Goal: Information Seeking & Learning: Learn about a topic

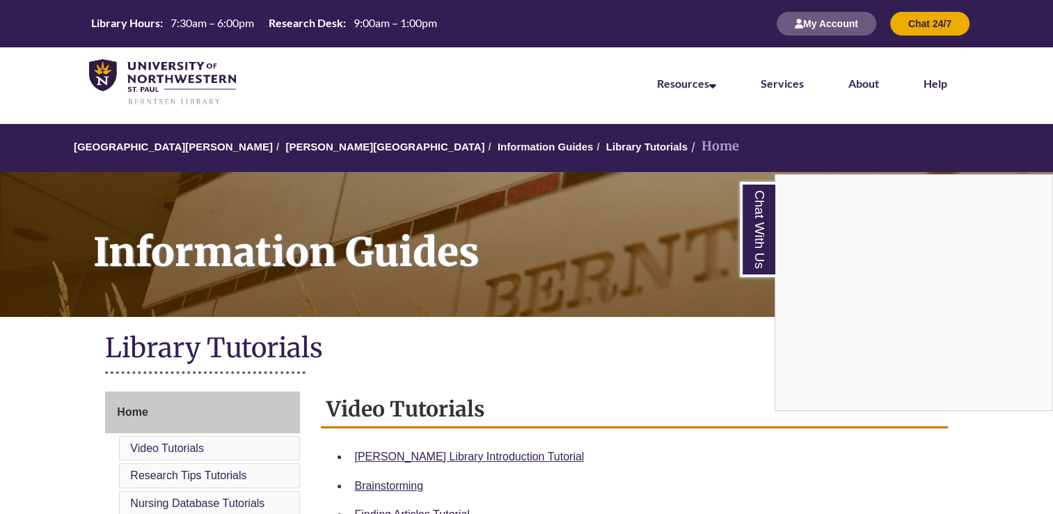
click at [828, 26] on div "Chat With Us" at bounding box center [526, 257] width 1053 height 514
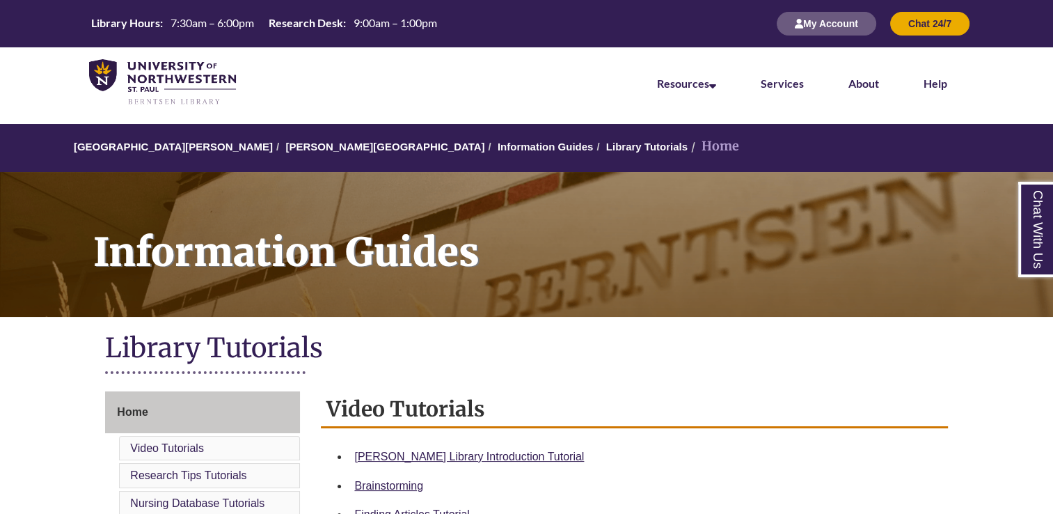
click at [828, 26] on button "My Account" at bounding box center [827, 24] width 100 height 24
click at [784, 83] on link "Services" at bounding box center [782, 84] width 43 height 15
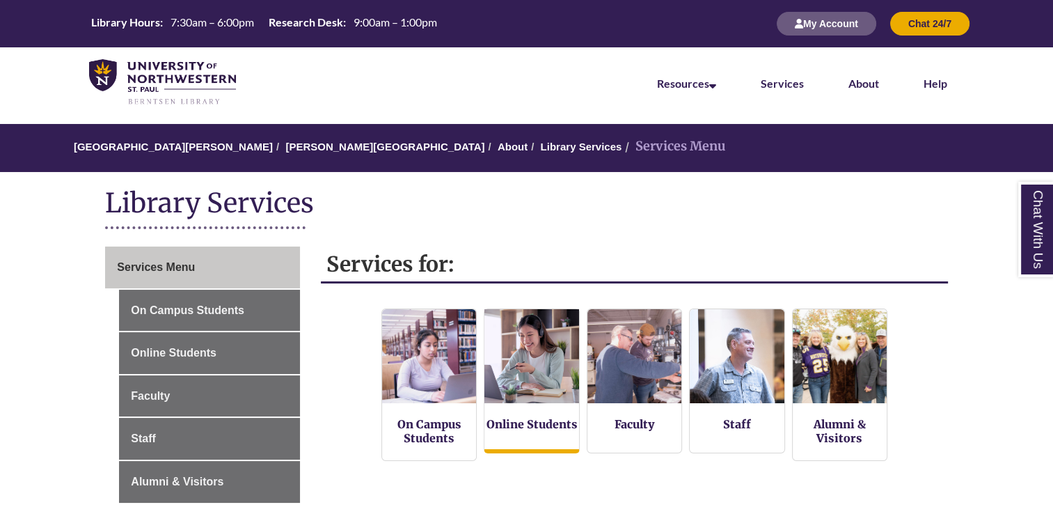
click at [545, 397] on img at bounding box center [532, 356] width 104 height 104
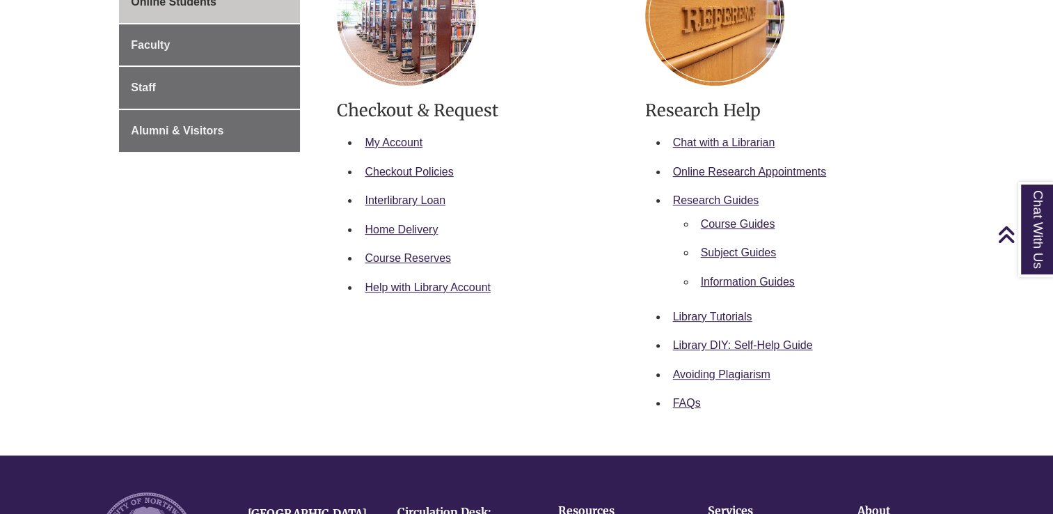
scroll to position [351, 0]
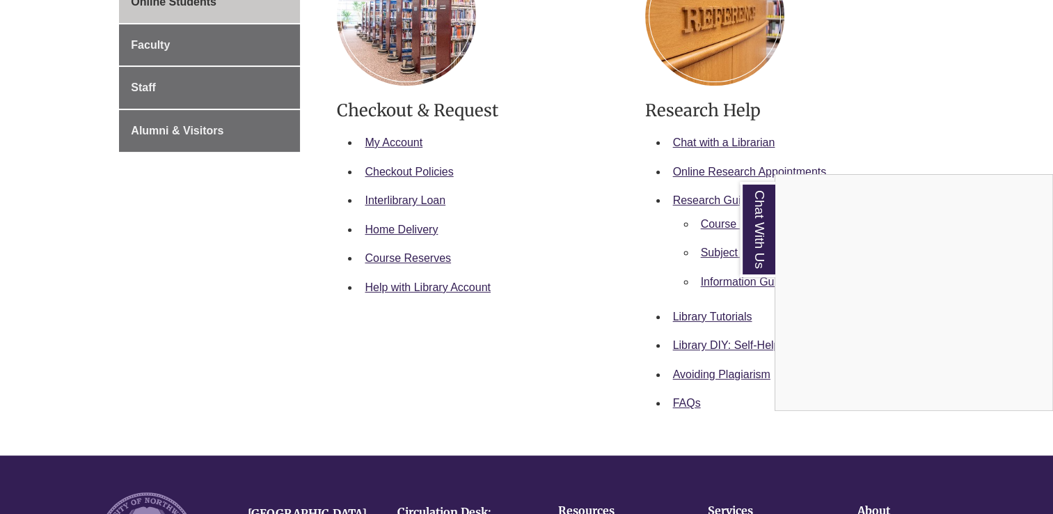
click at [603, 208] on div "Chat With Us" at bounding box center [526, 257] width 1053 height 514
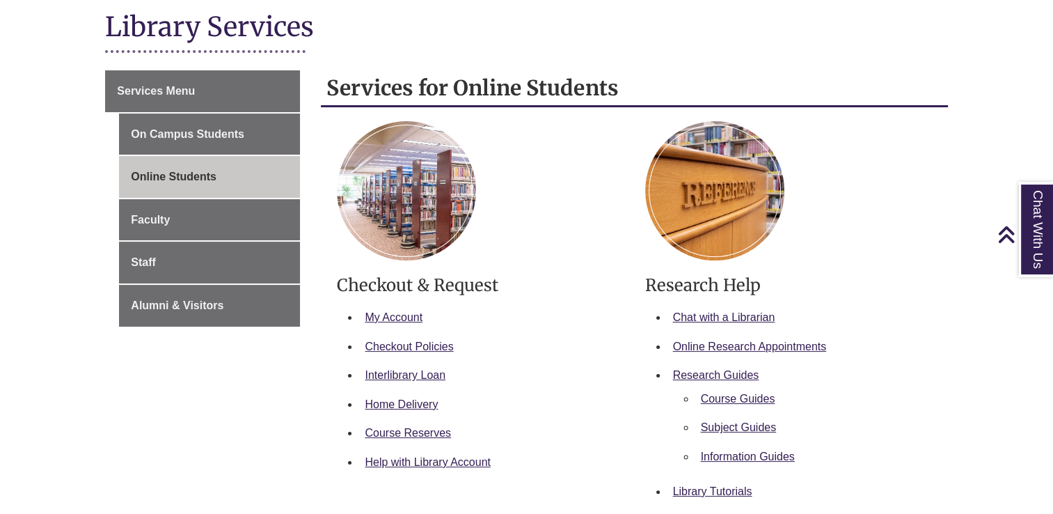
scroll to position [123, 0]
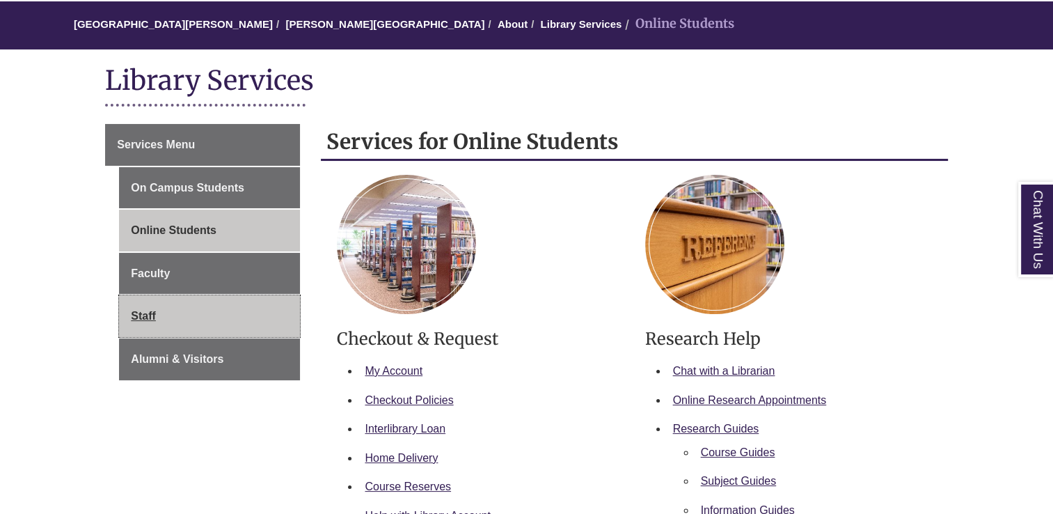
click at [201, 298] on link "Staff" at bounding box center [209, 316] width 181 height 42
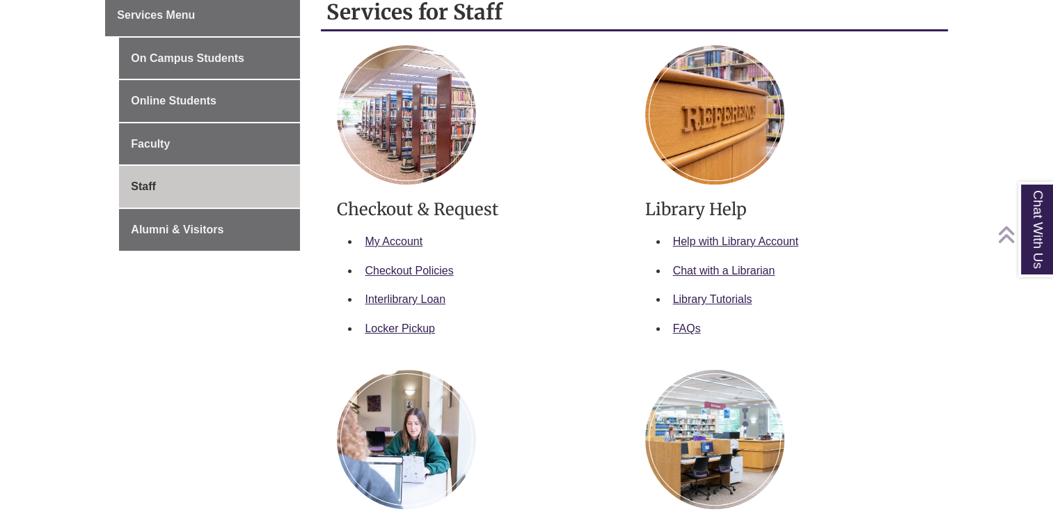
scroll to position [253, 0]
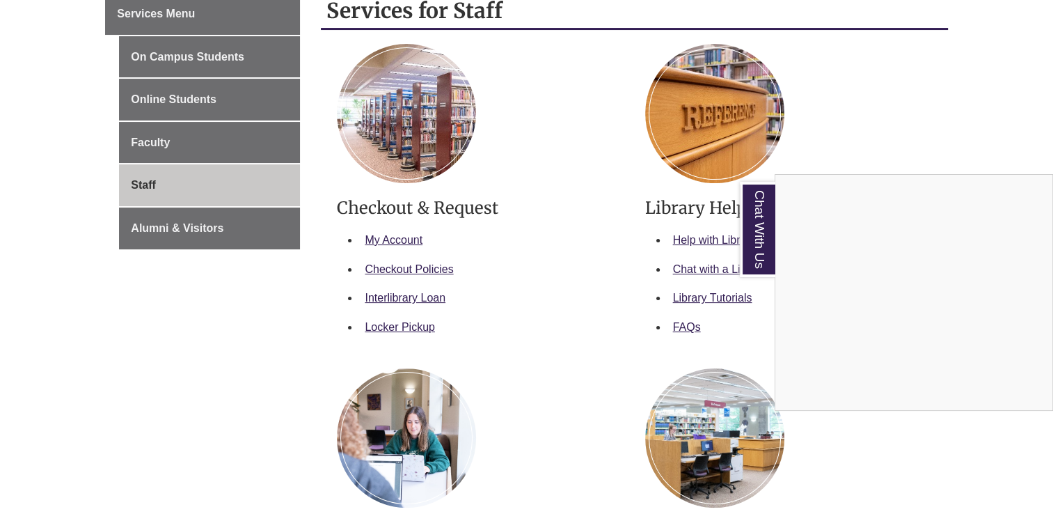
click at [603, 187] on div "Chat With Us" at bounding box center [526, 257] width 1053 height 514
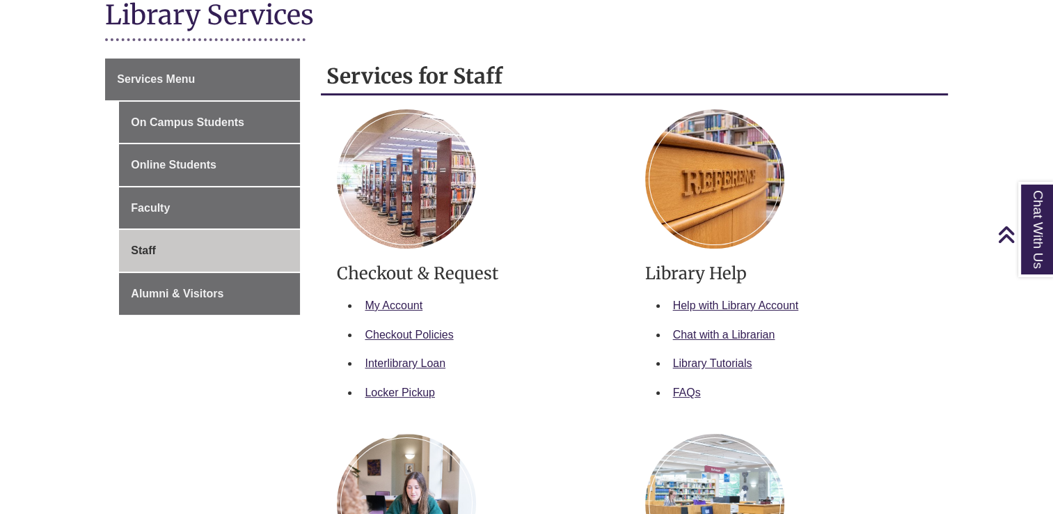
scroll to position [0, 0]
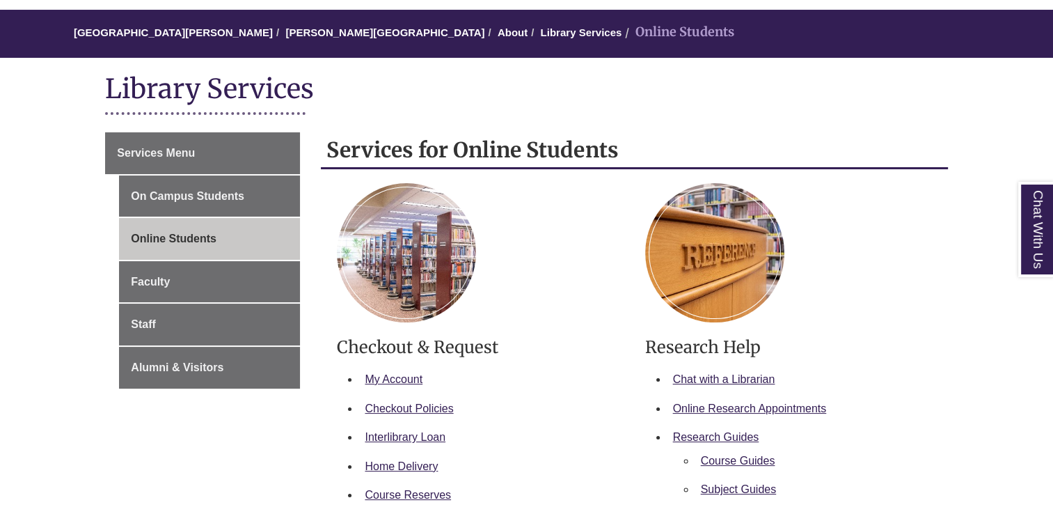
scroll to position [113, 0]
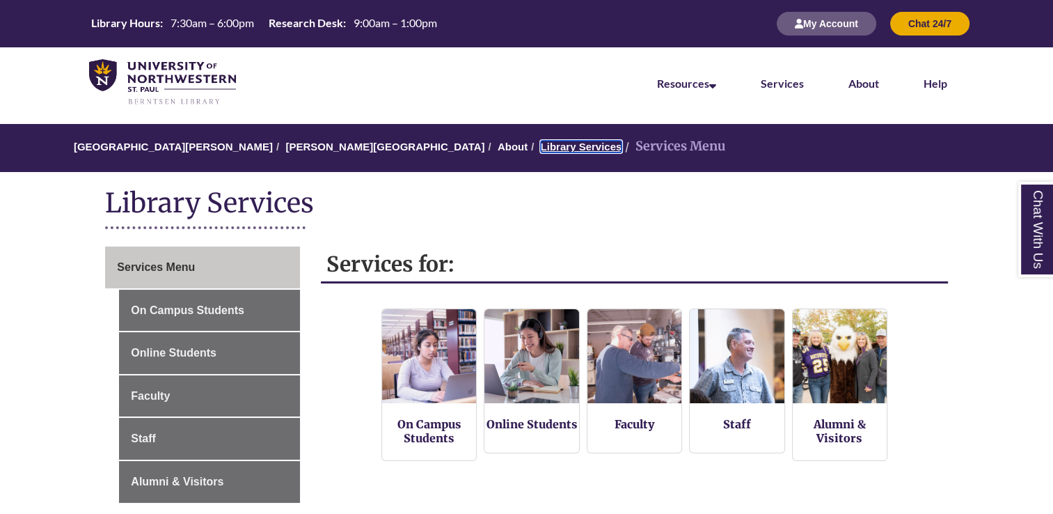
click at [541, 146] on link "Library Services" at bounding box center [581, 147] width 81 height 12
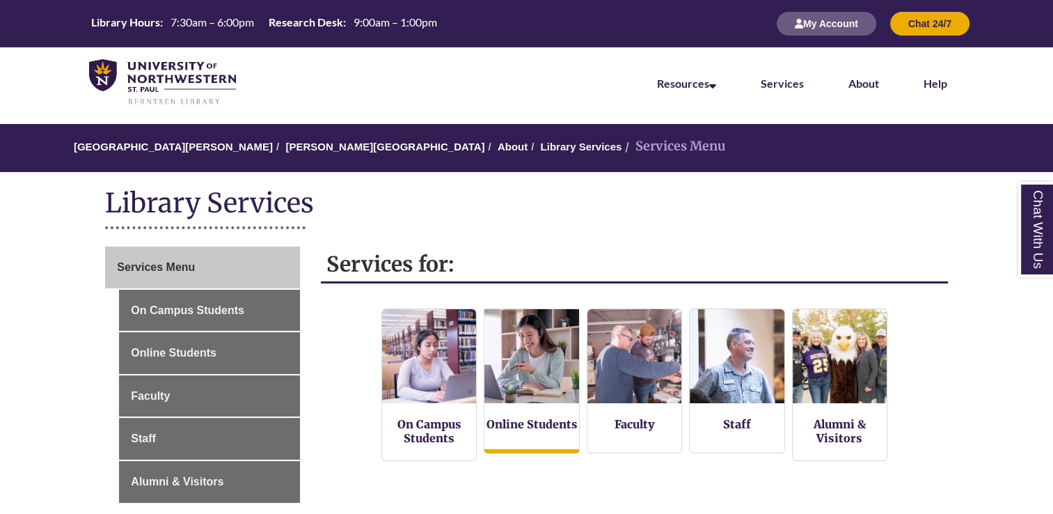
click at [518, 358] on img at bounding box center [532, 356] width 104 height 104
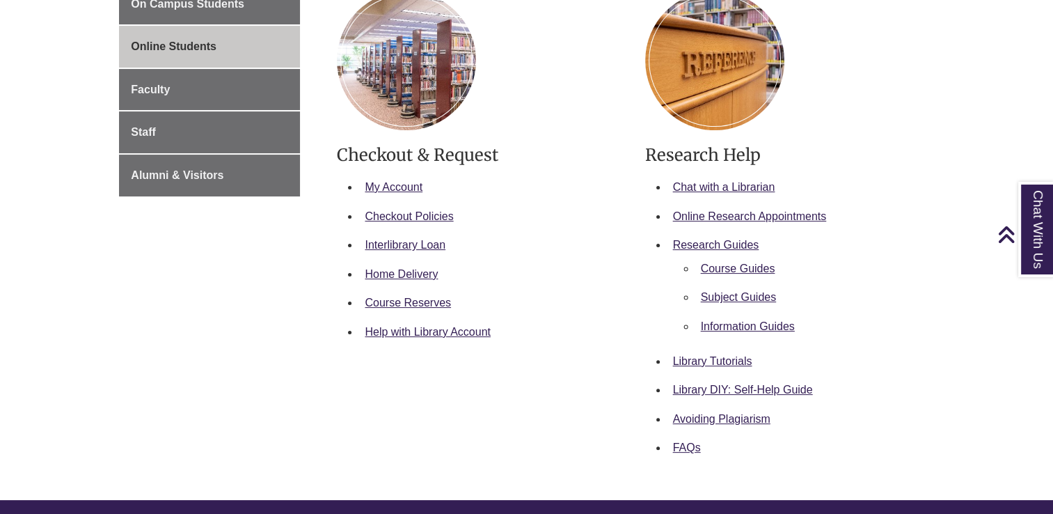
scroll to position [334, 0]
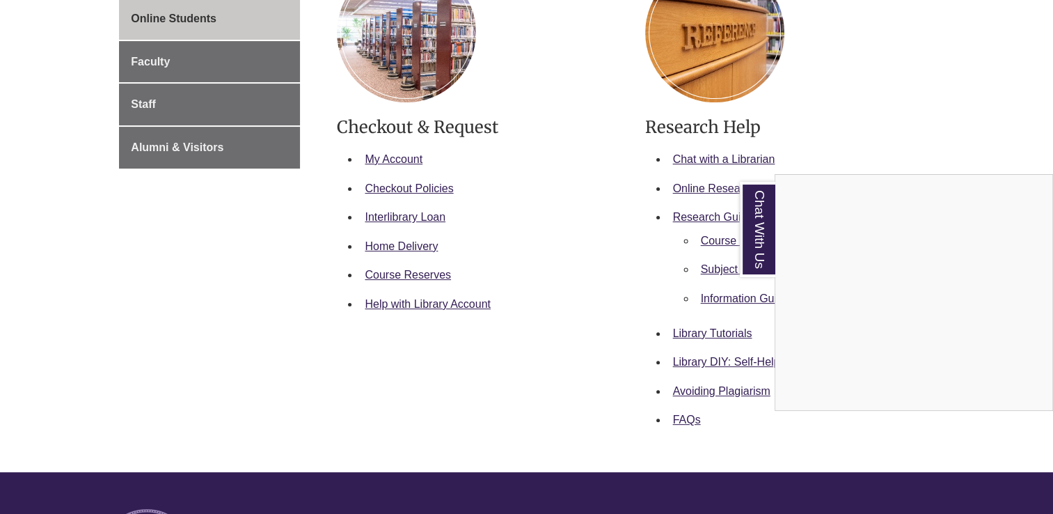
click at [532, 114] on div "Chat With Us" at bounding box center [526, 257] width 1053 height 514
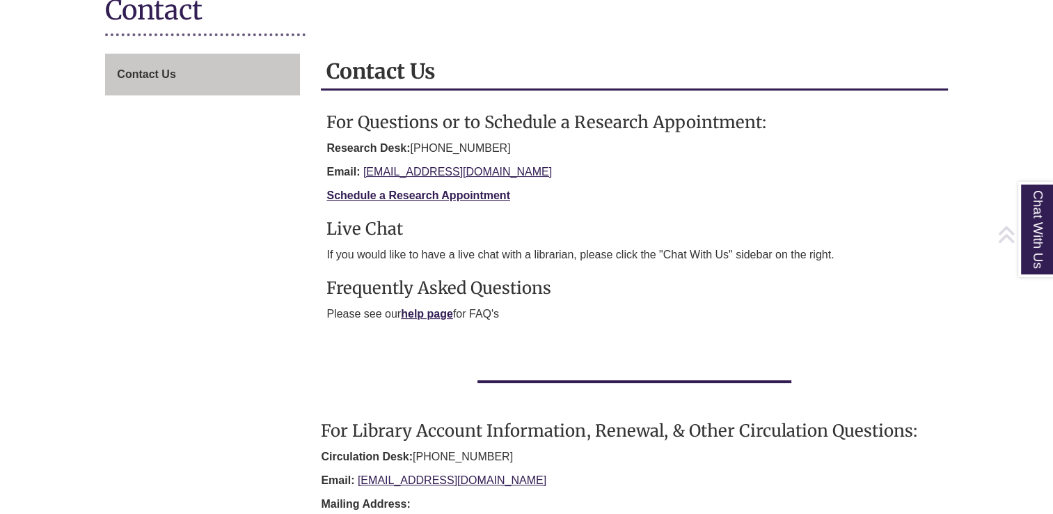
scroll to position [196, 0]
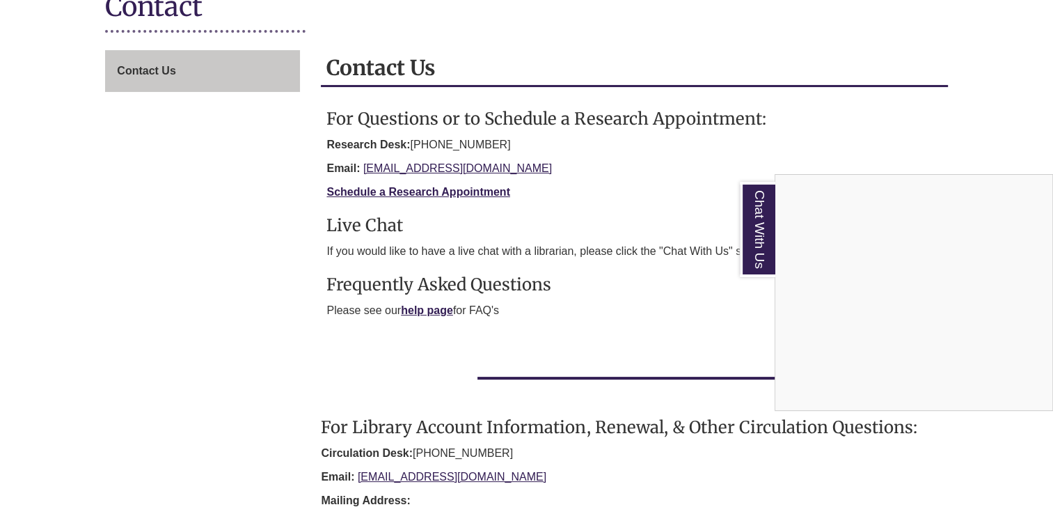
click at [611, 129] on div "Chat With Us" at bounding box center [526, 257] width 1053 height 514
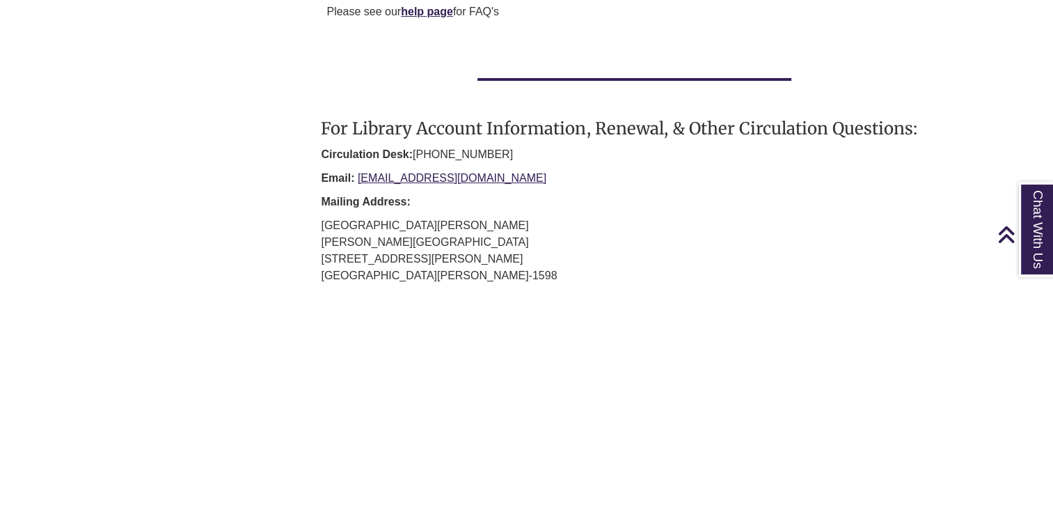
scroll to position [494, 0]
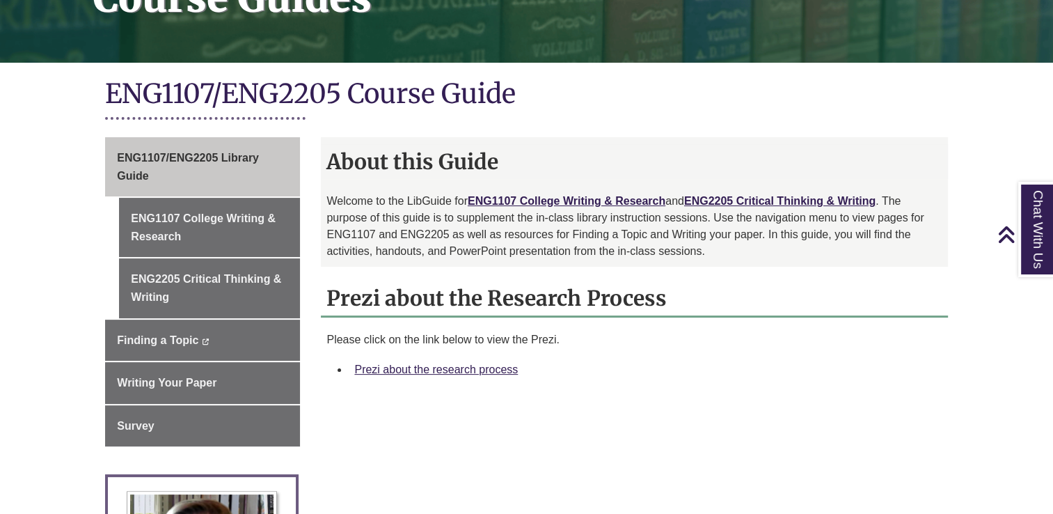
scroll to position [273, 0]
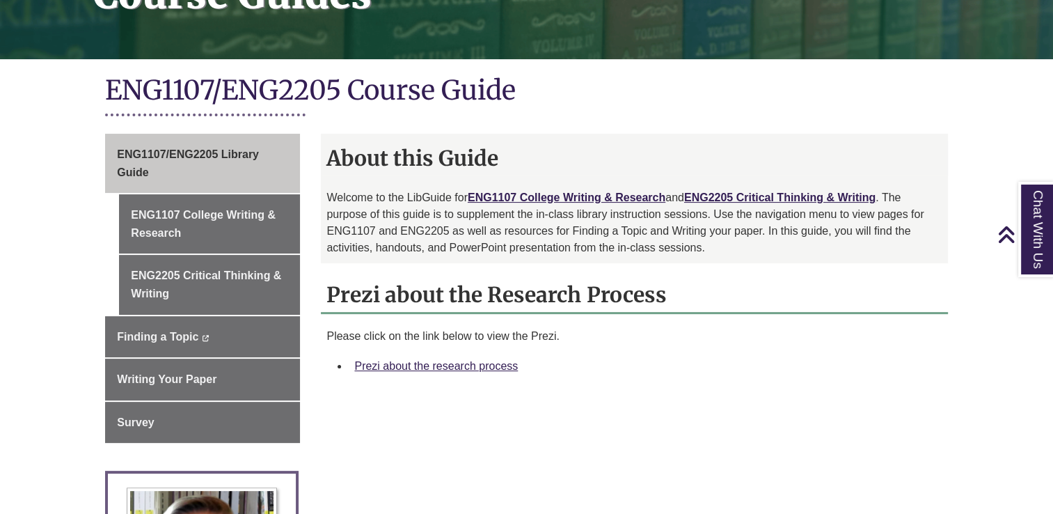
scroll to position [260, 0]
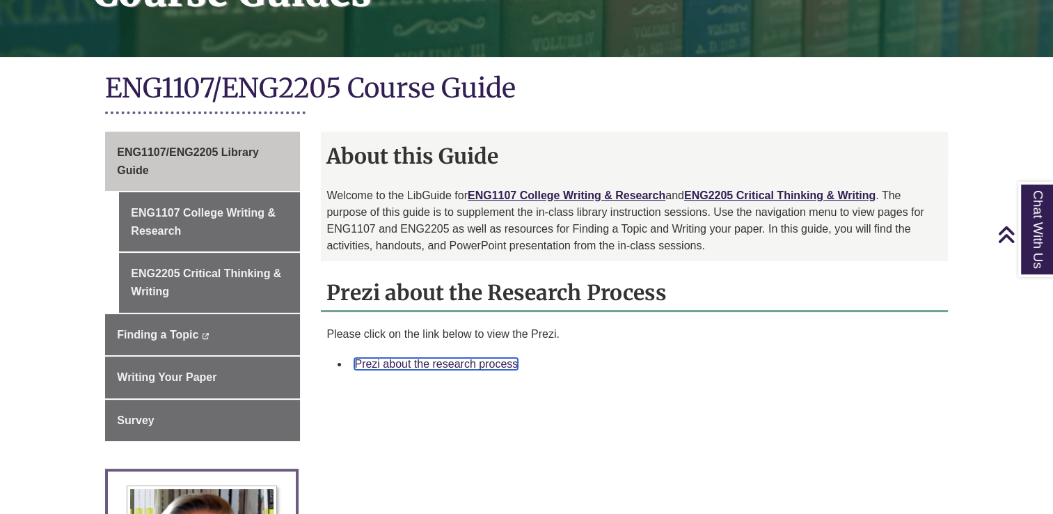
click at [414, 365] on link "Prezi about the research process" at bounding box center [436, 364] width 164 height 12
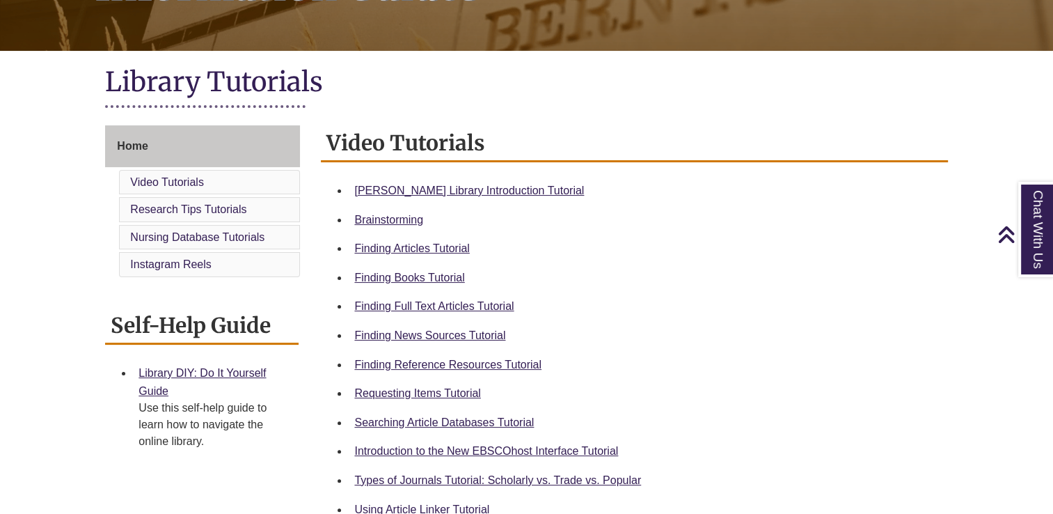
scroll to position [268, 0]
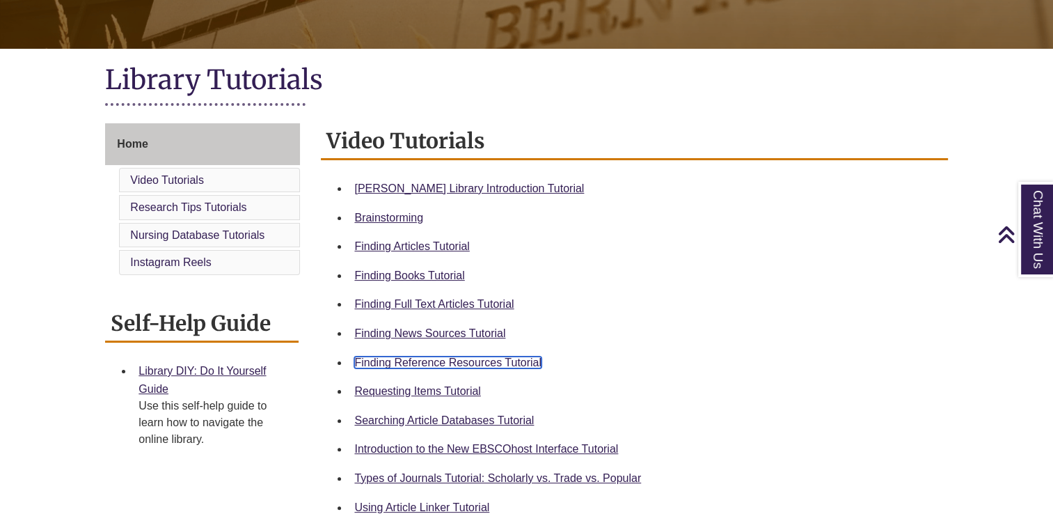
click at [439, 362] on link "Finding Reference Resources Tutorial" at bounding box center [447, 362] width 187 height 12
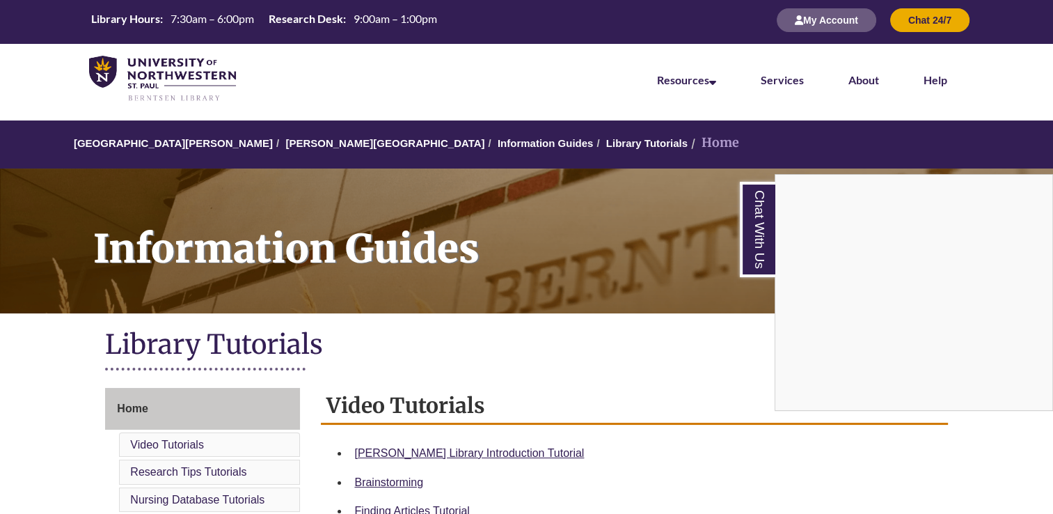
scroll to position [0, 0]
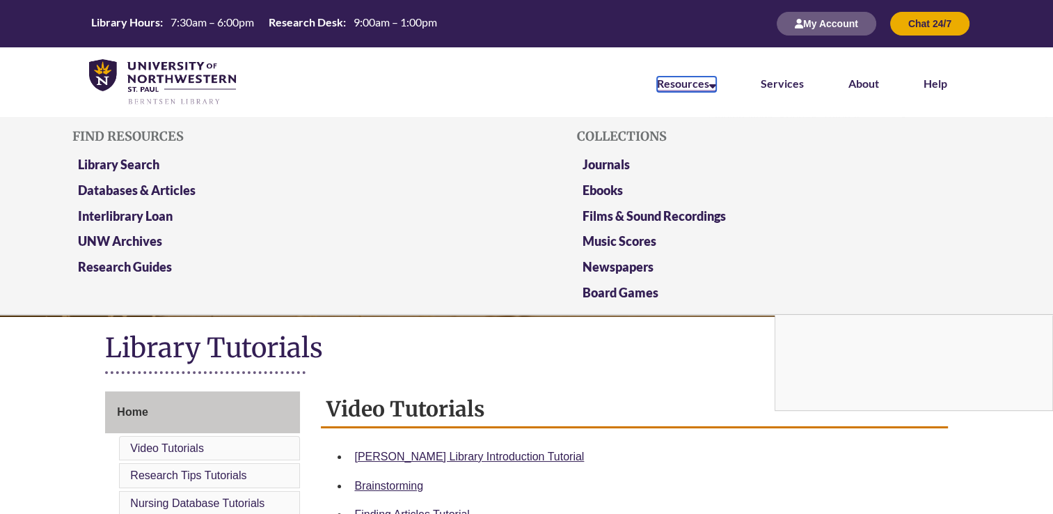
click at [703, 84] on link "Resources" at bounding box center [686, 84] width 59 height 15
click at [104, 167] on link "Library Search" at bounding box center [118, 165] width 81 height 17
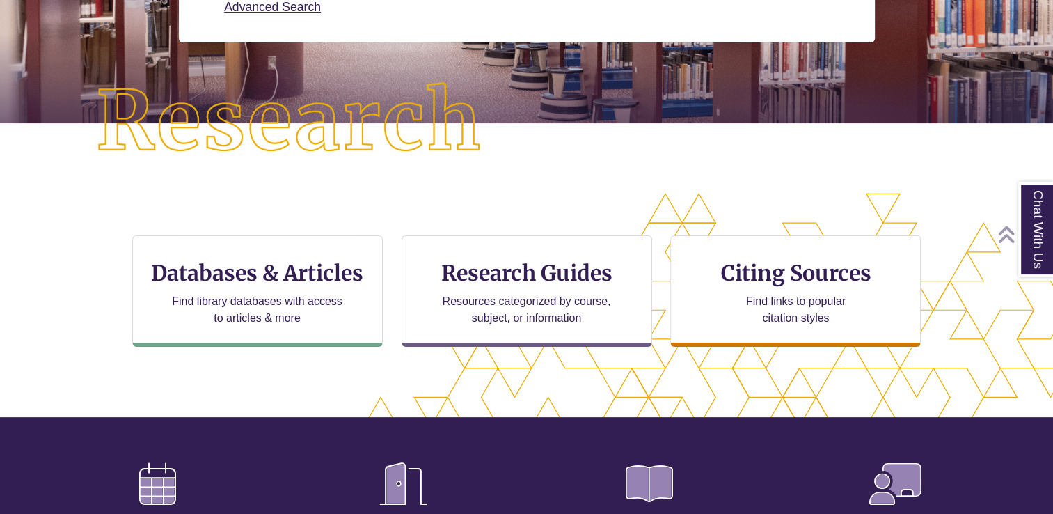
scroll to position [283, 0]
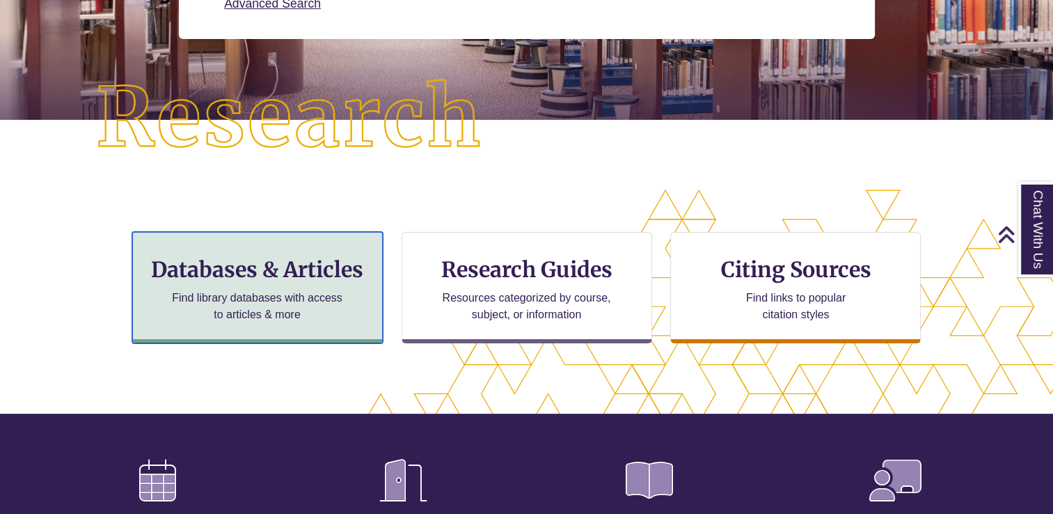
click at [184, 284] on div "Databases & Articles Find library databases with access to articles & more" at bounding box center [257, 287] width 251 height 111
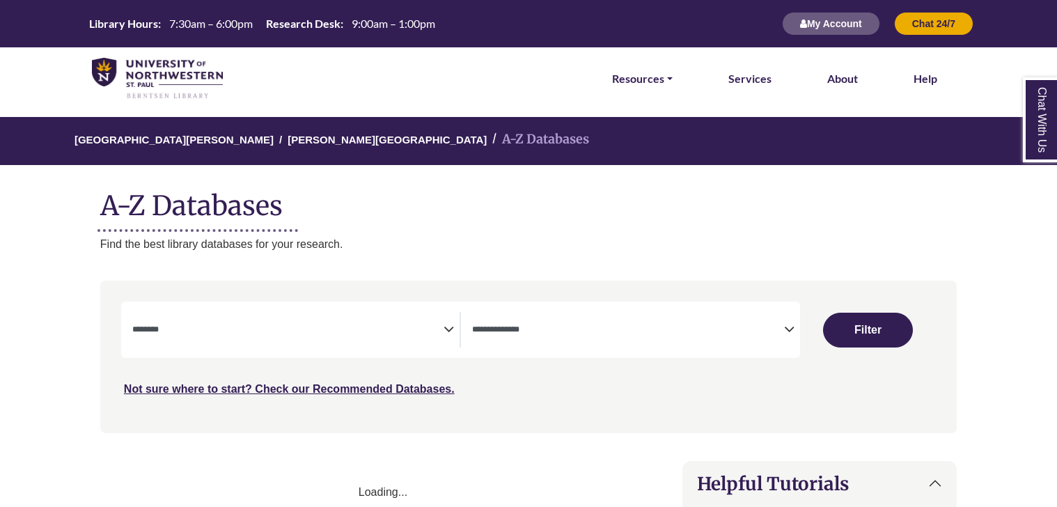
select select "Database Subject Filter"
select select "Database Types Filter"
select select "Database Subject Filter"
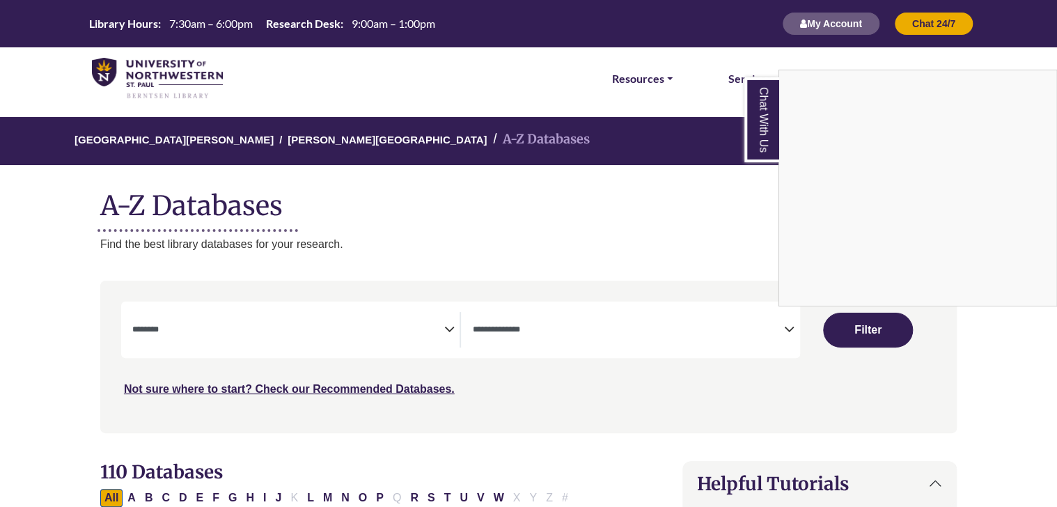
click at [591, 324] on div "Chat With Us" at bounding box center [528, 253] width 1057 height 507
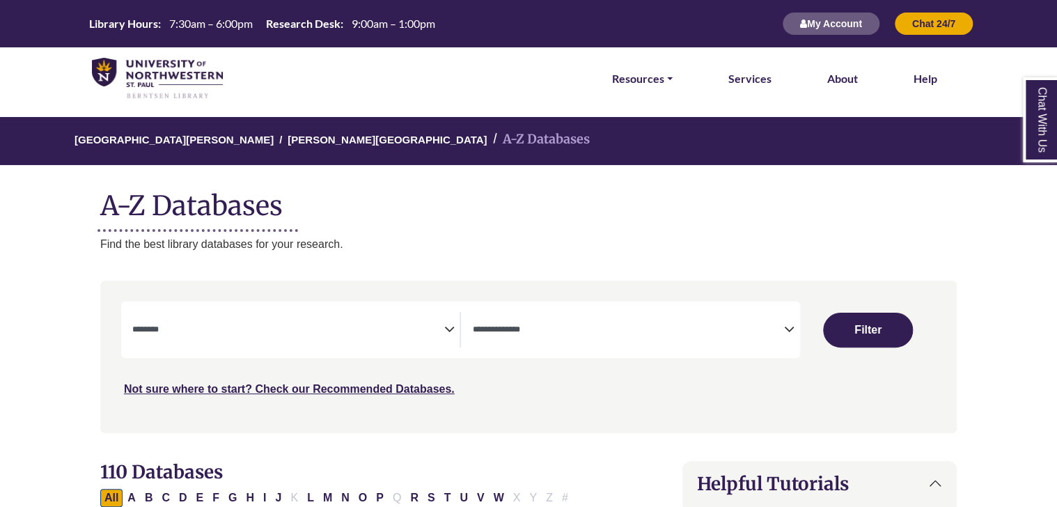
click at [791, 330] on icon "Search filters" at bounding box center [789, 327] width 10 height 21
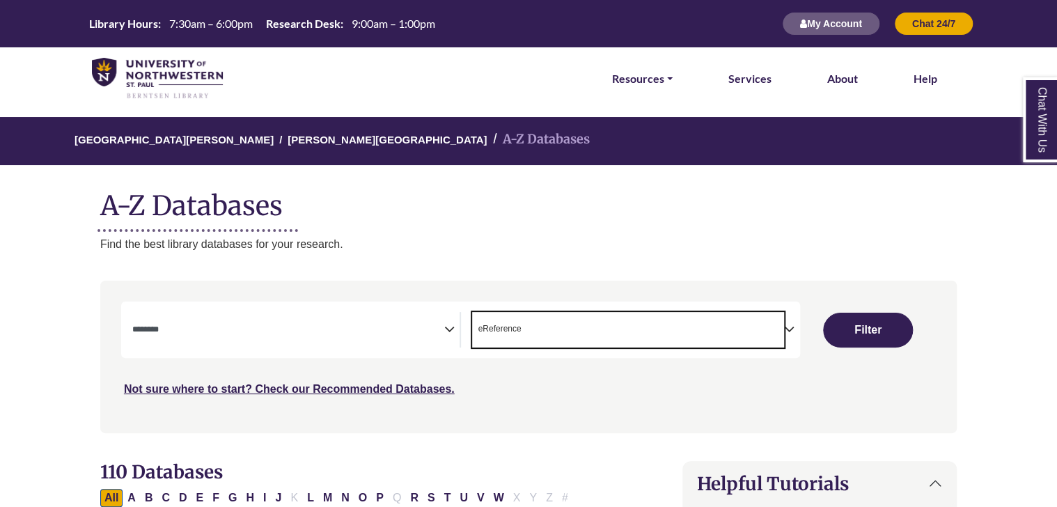
select select "*****"
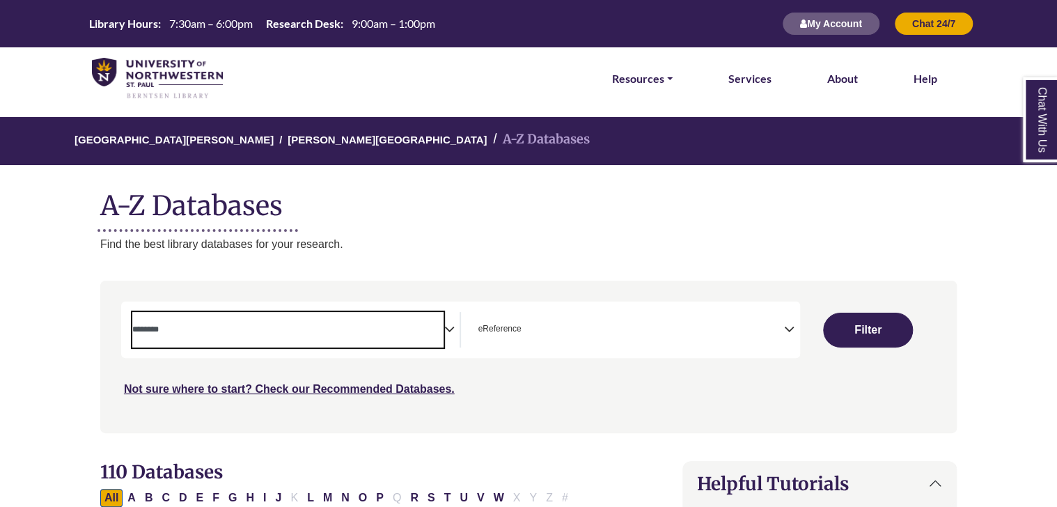
click at [298, 338] on span "Search filters" at bounding box center [288, 330] width 312 height 36
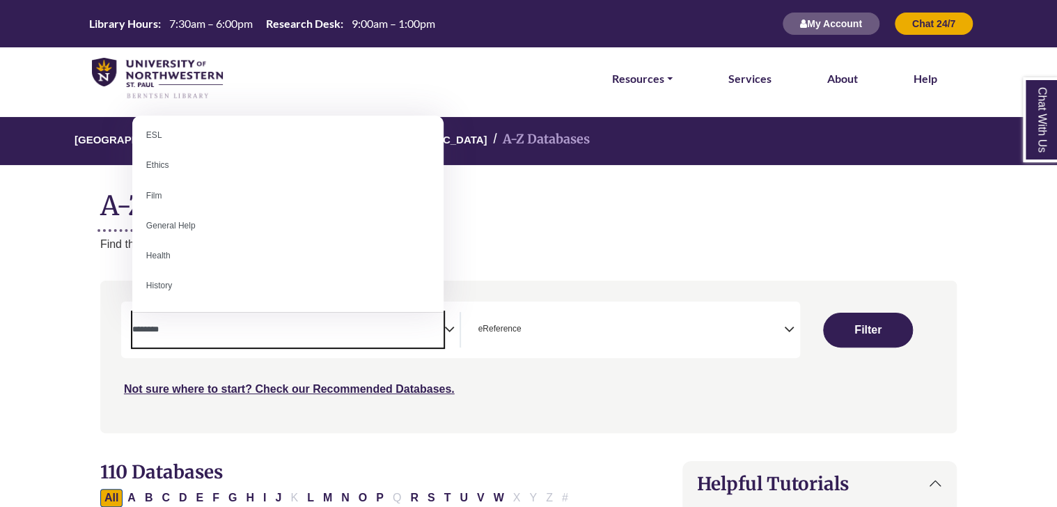
scroll to position [517, 0]
select select "*****"
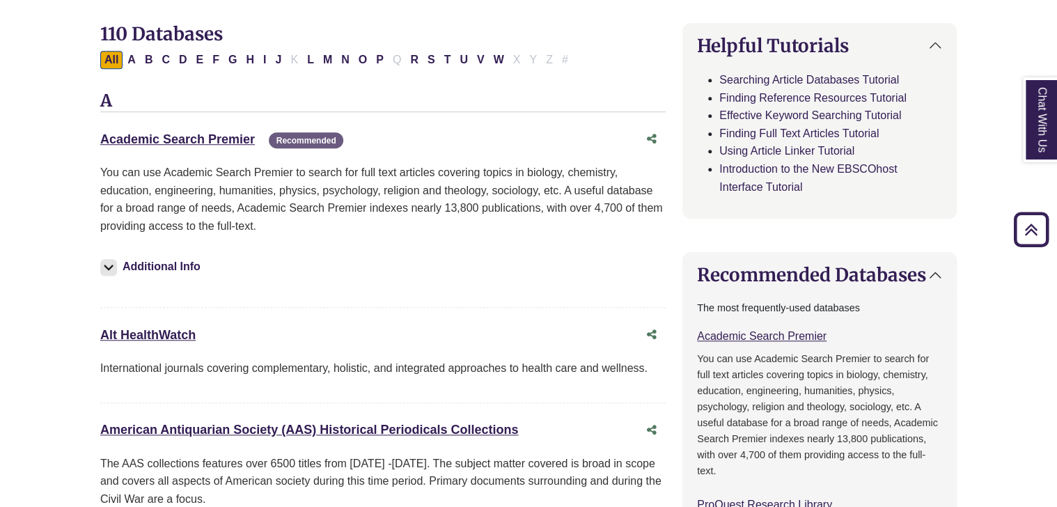
scroll to position [439, 0]
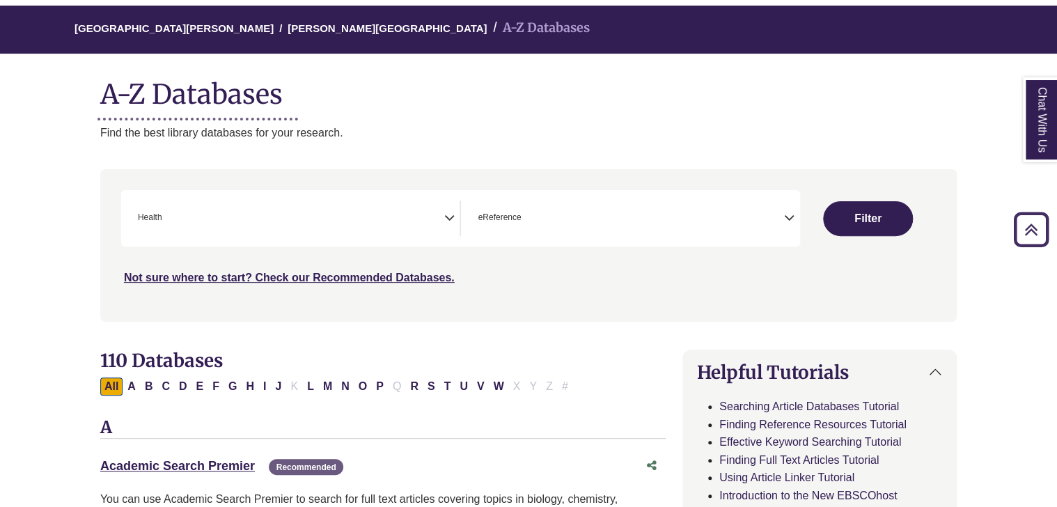
scroll to position [81, 0]
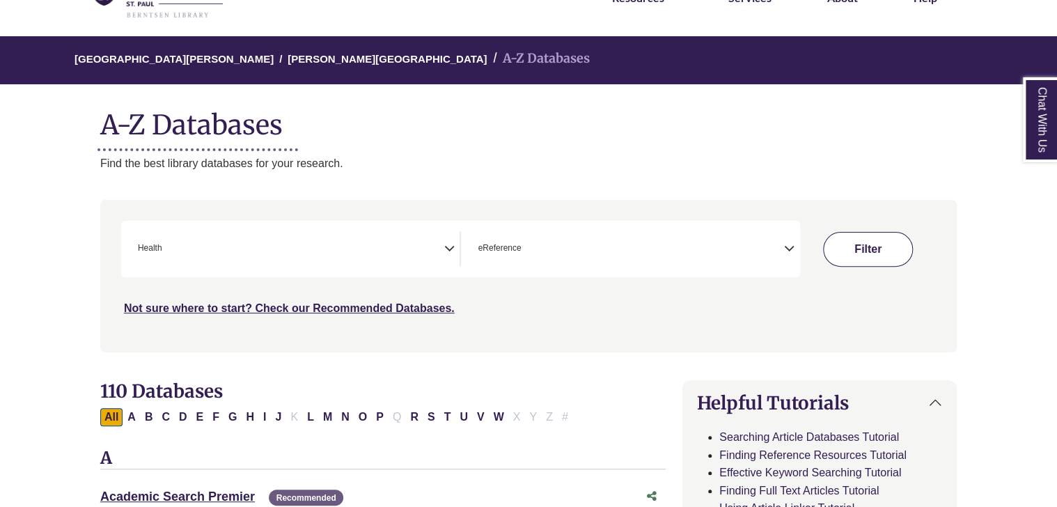
click at [858, 255] on button "Filter" at bounding box center [867, 249] width 89 height 35
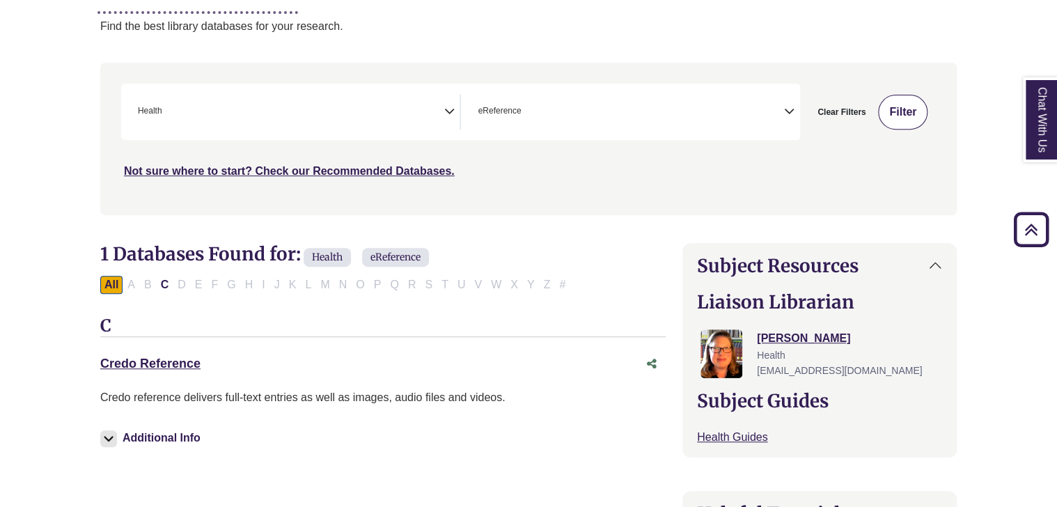
scroll to position [136, 0]
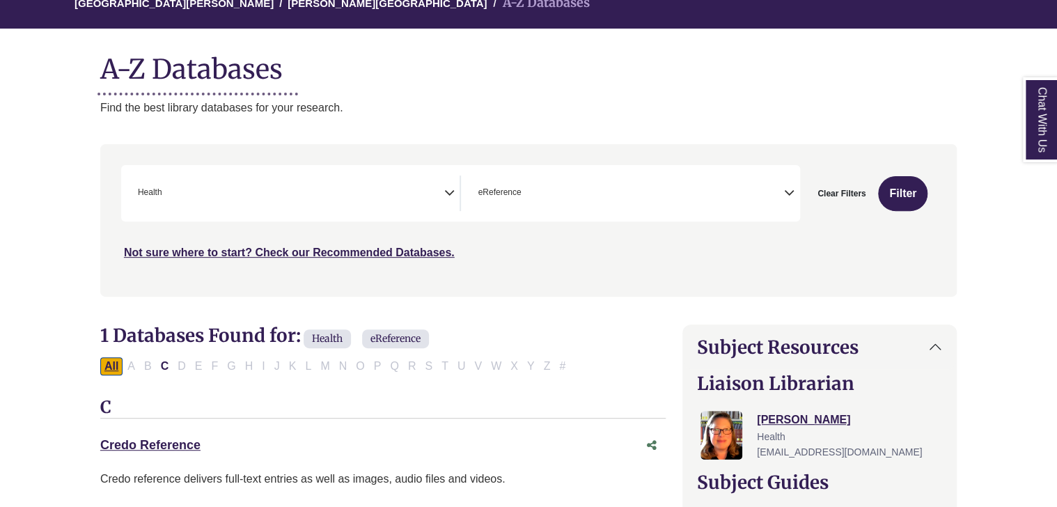
click at [104, 363] on button "All" at bounding box center [111, 366] width 22 height 18
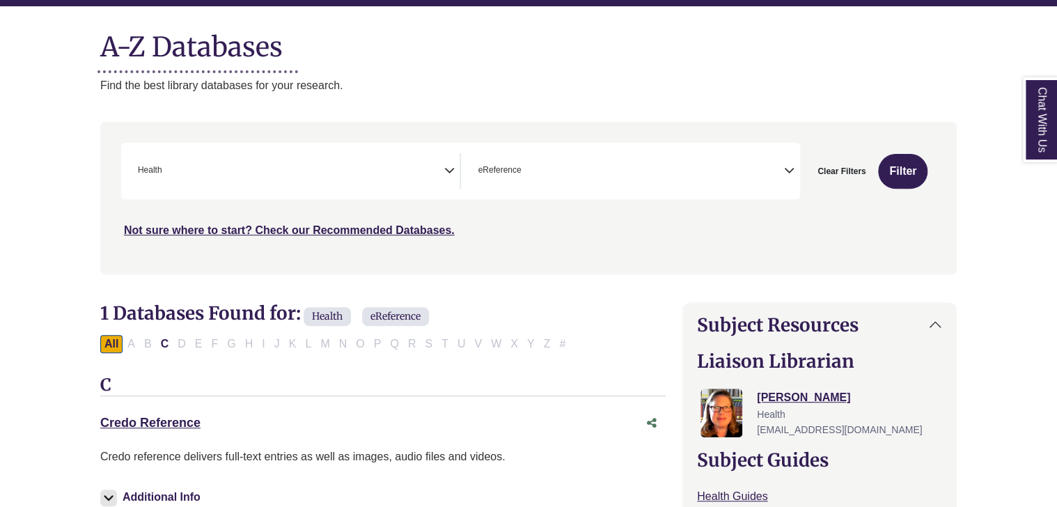
scroll to position [164, 0]
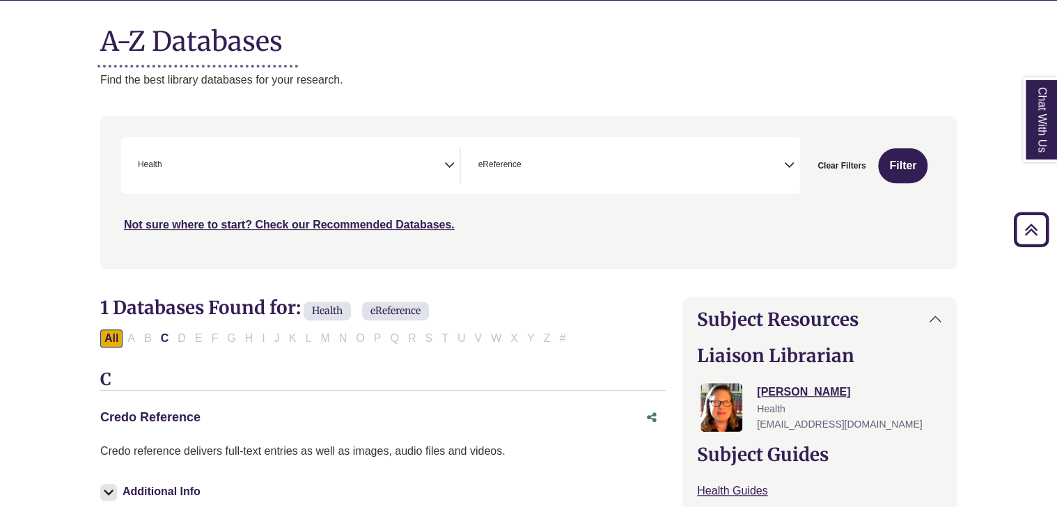
click at [159, 419] on link "Credo Reference This link opens in a new window" at bounding box center [150, 417] width 100 height 14
click at [354, 178] on span "× Health" at bounding box center [288, 166] width 312 height 36
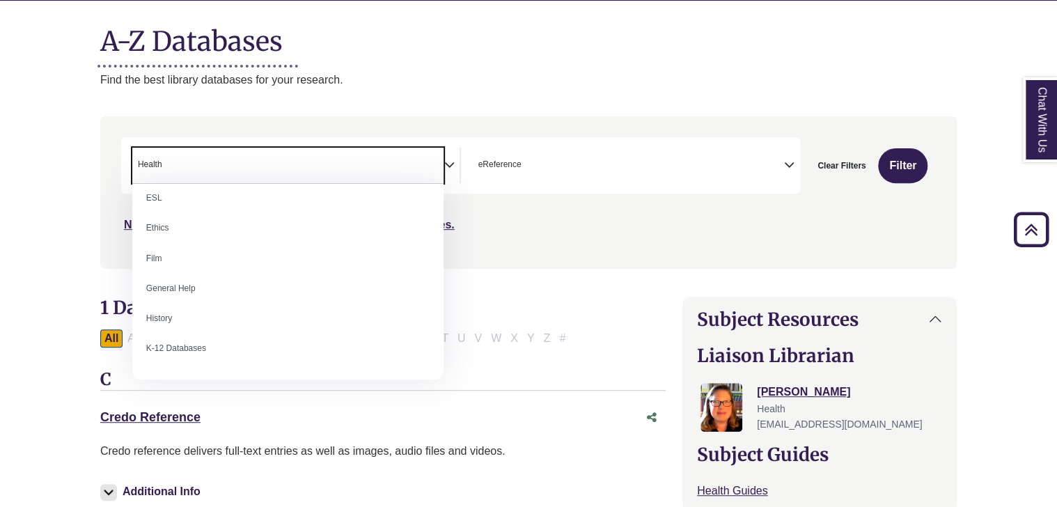
scroll to position [556, 0]
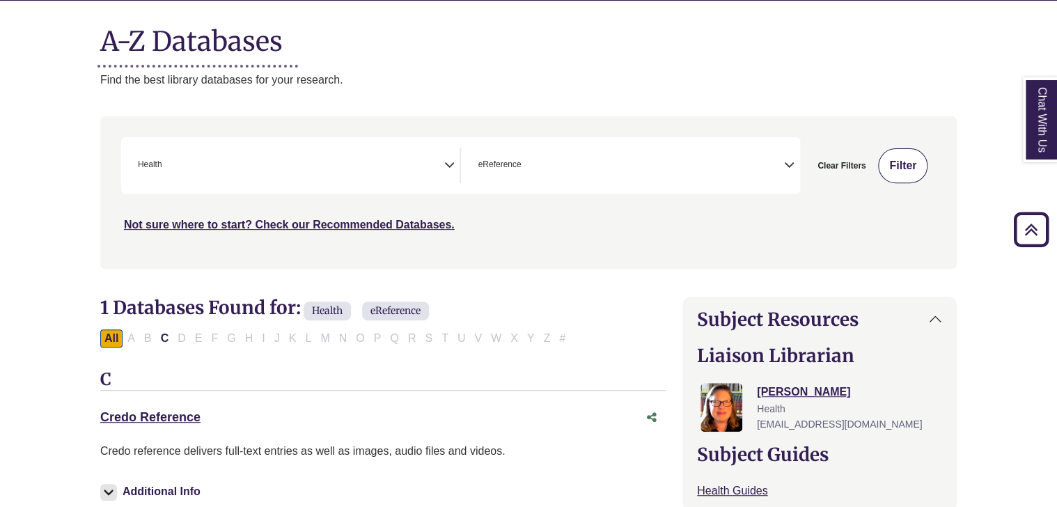
click at [896, 164] on button "Filter" at bounding box center [902, 165] width 49 height 35
click at [831, 167] on button "Clear Filters" at bounding box center [841, 165] width 66 height 35
select select "Database Subject Filter"
select select "Database Types Filter"
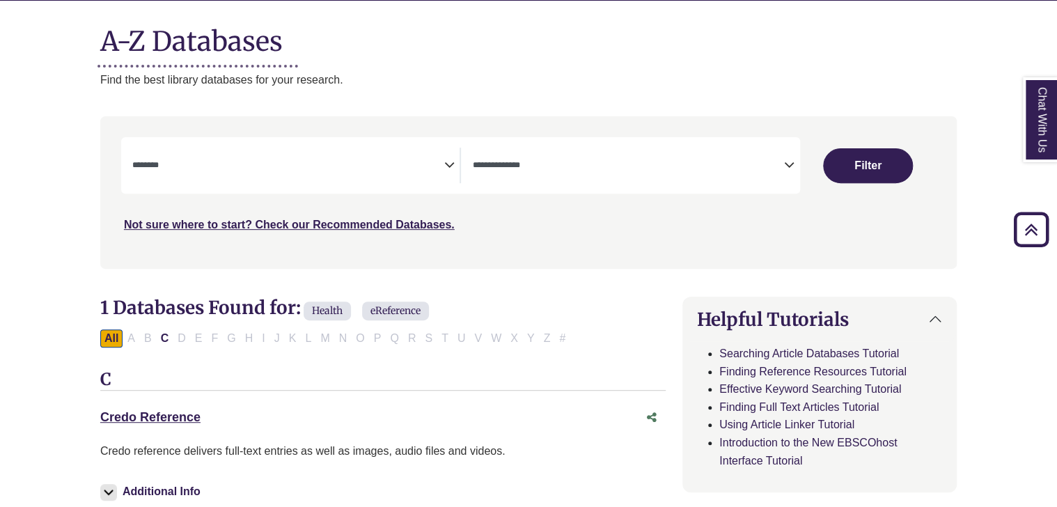
select select "Database Subject Filter"
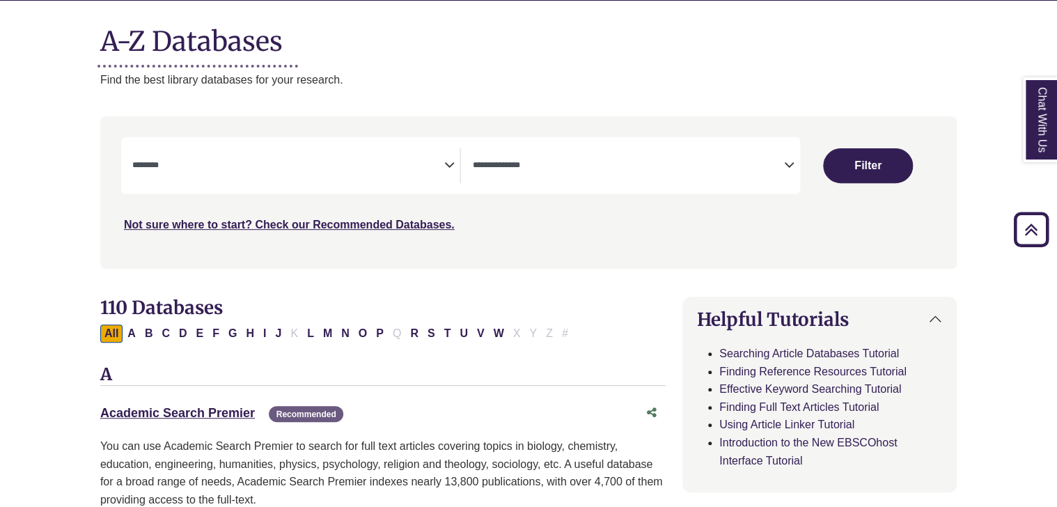
click at [595, 164] on textarea "Search" at bounding box center [628, 166] width 312 height 11
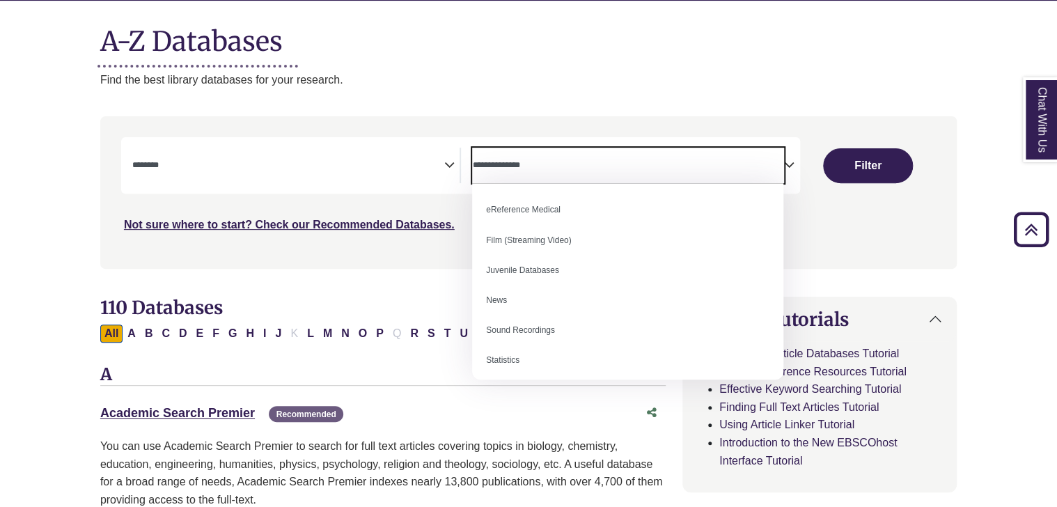
scroll to position [96, 0]
select select "*****"
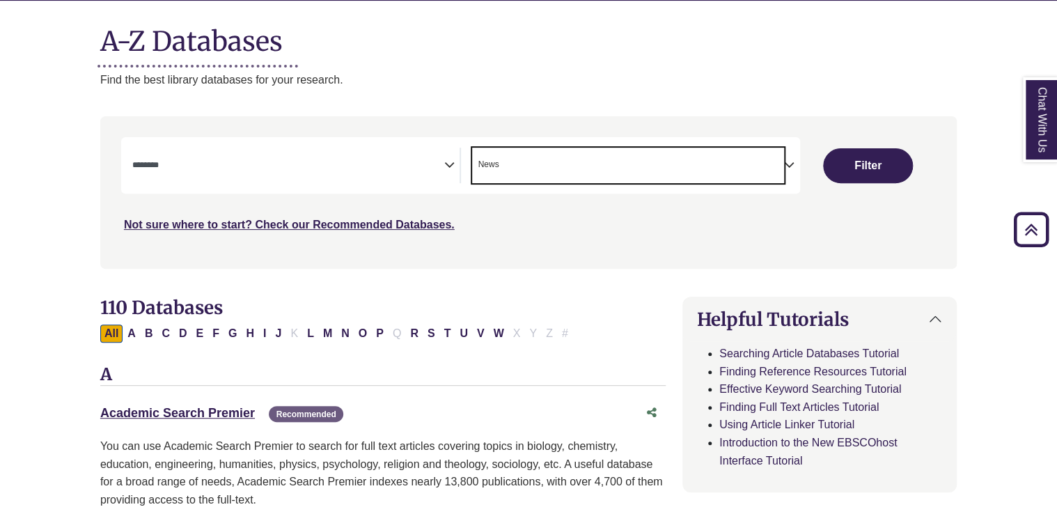
click at [164, 165] on textarea "Search" at bounding box center [288, 166] width 312 height 11
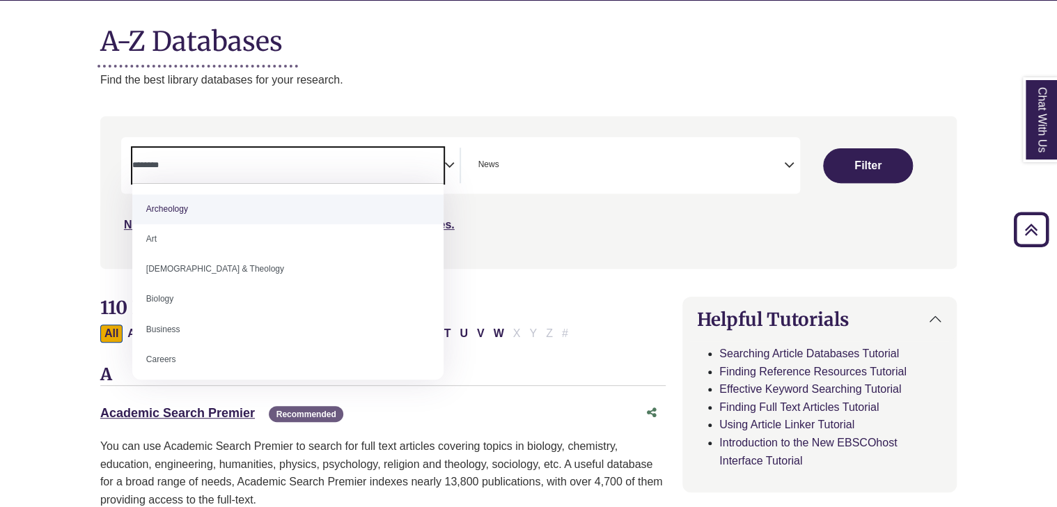
click at [92, 177] on div "**********" at bounding box center [528, 202] width 873 height 173
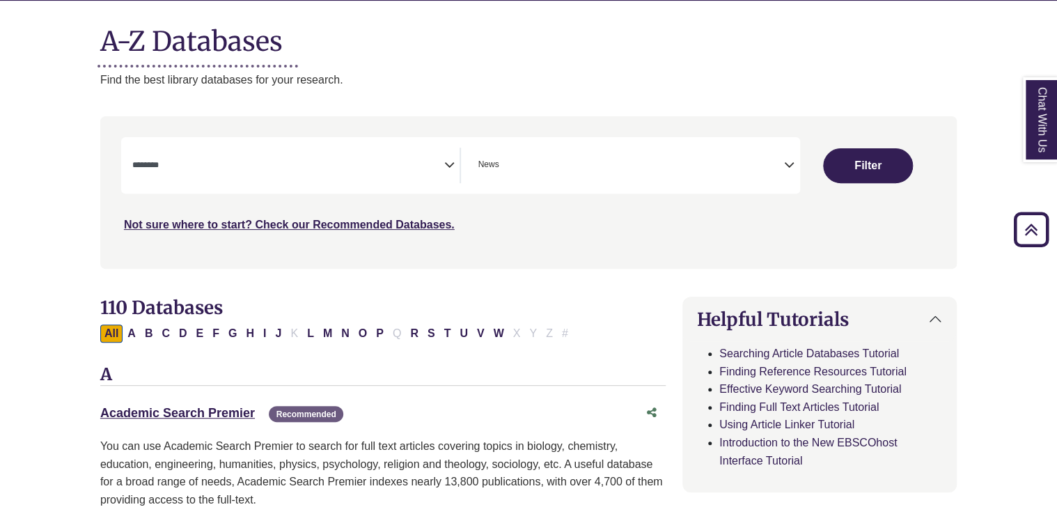
click at [157, 165] on textarea "Search" at bounding box center [288, 166] width 312 height 11
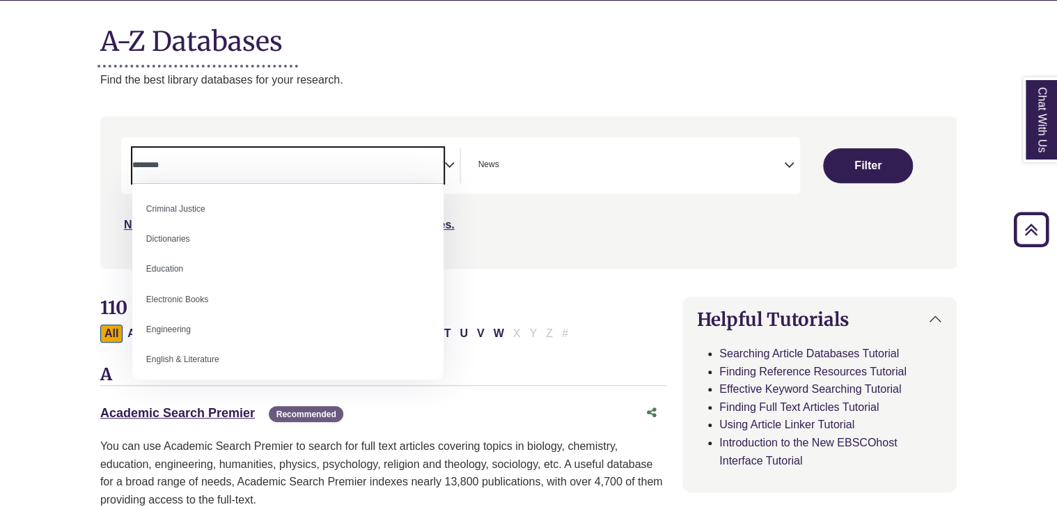
scroll to position [345, 0]
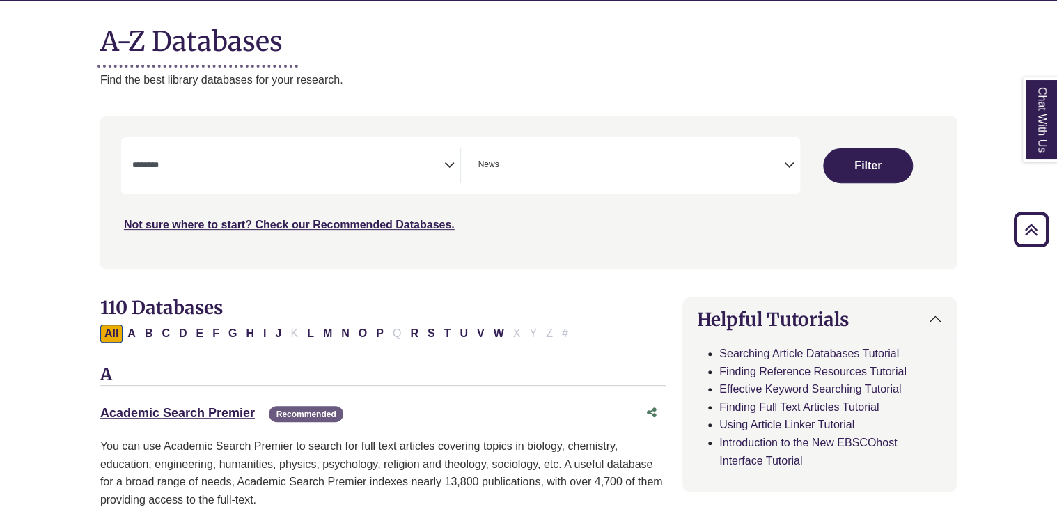
click at [162, 164] on textarea "Search" at bounding box center [288, 166] width 312 height 11
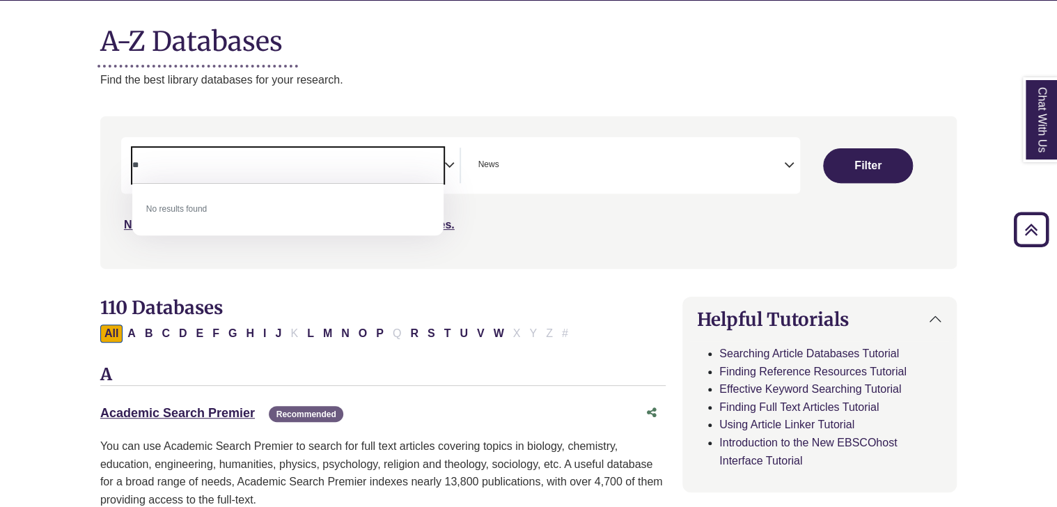
type textarea "*"
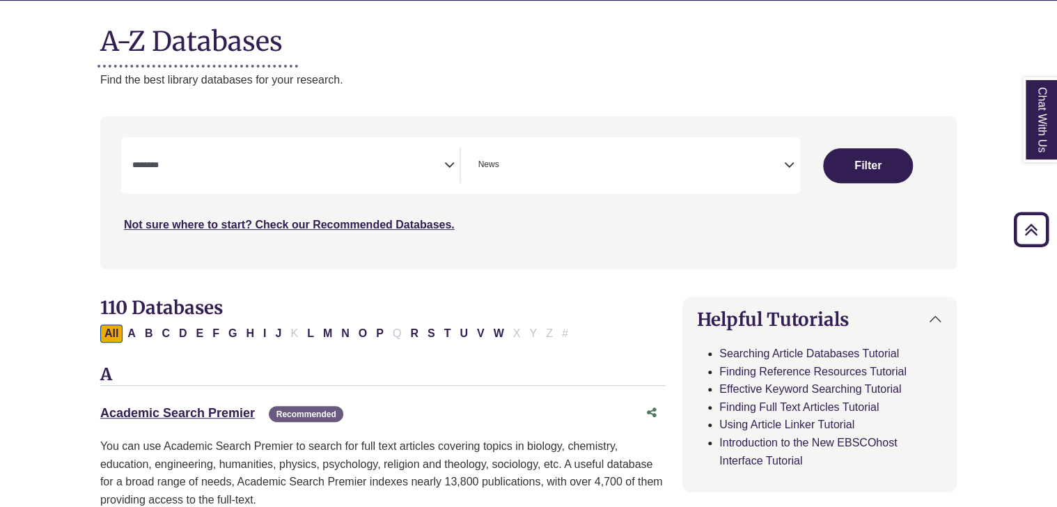
click at [104, 233] on div "**********" at bounding box center [528, 192] width 856 height 141
click at [879, 154] on button "Filter" at bounding box center [867, 165] width 89 height 35
select select "Database Subject Filter"
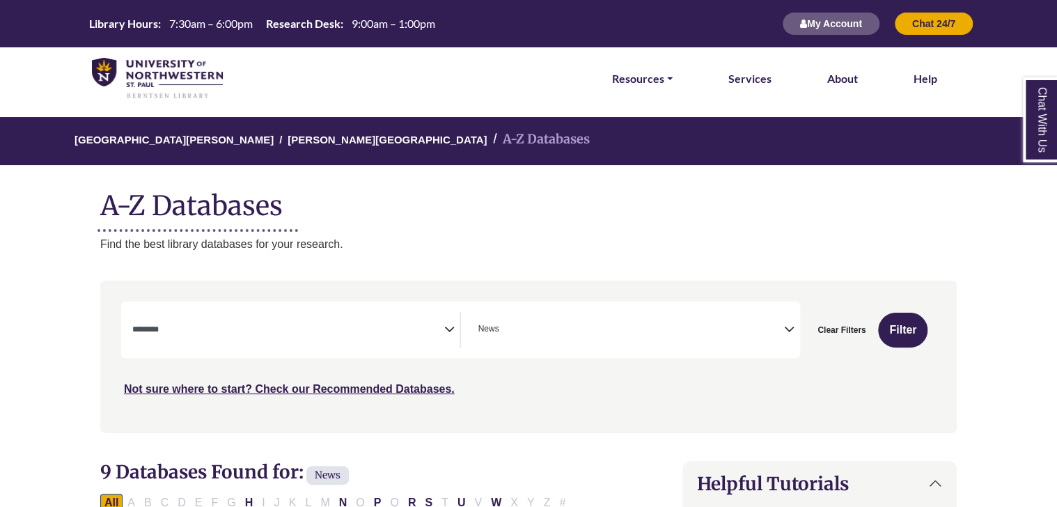
click at [236, 221] on h1 "A-Z Databases" at bounding box center [528, 200] width 856 height 42
click at [251, 204] on h1 "A-Z Databases" at bounding box center [528, 200] width 856 height 42
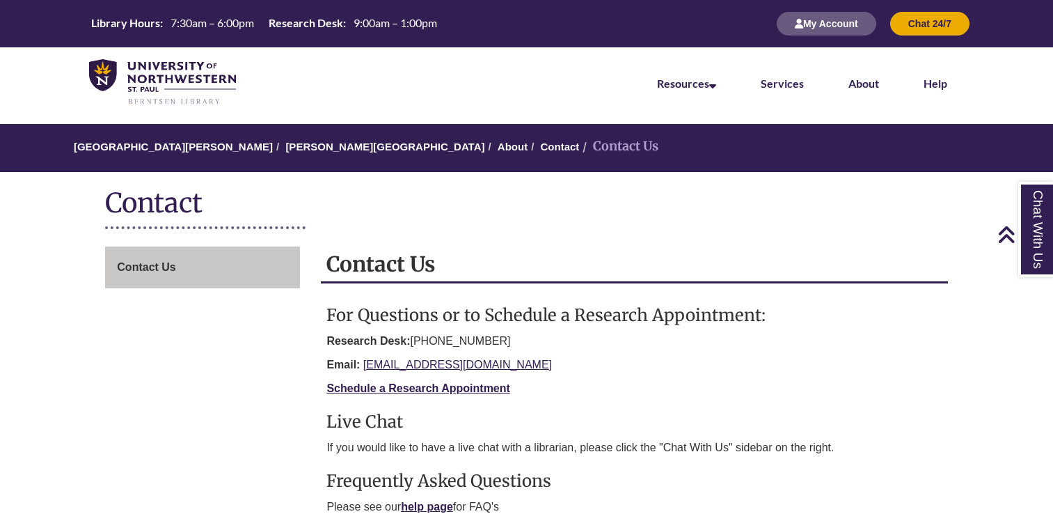
scroll to position [494, 0]
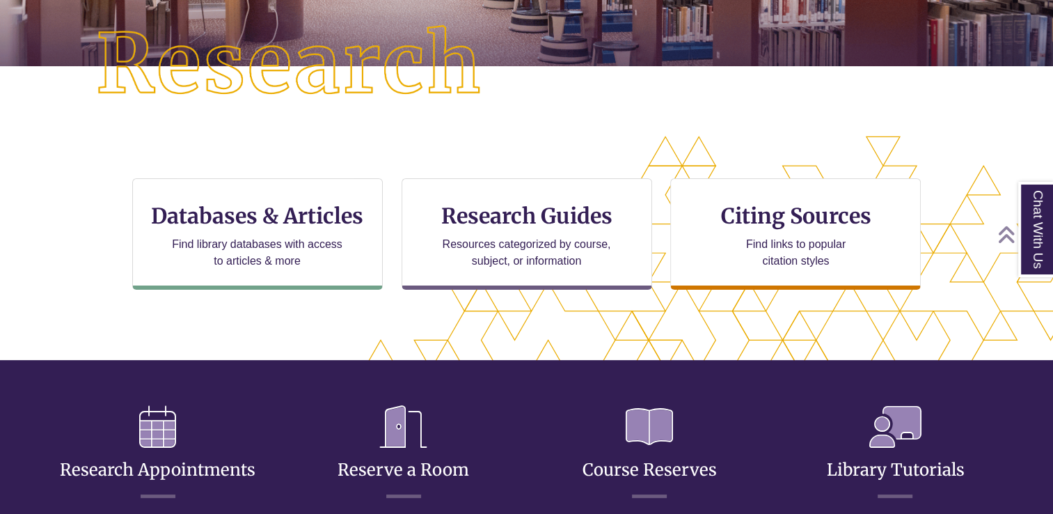
scroll to position [337, 0]
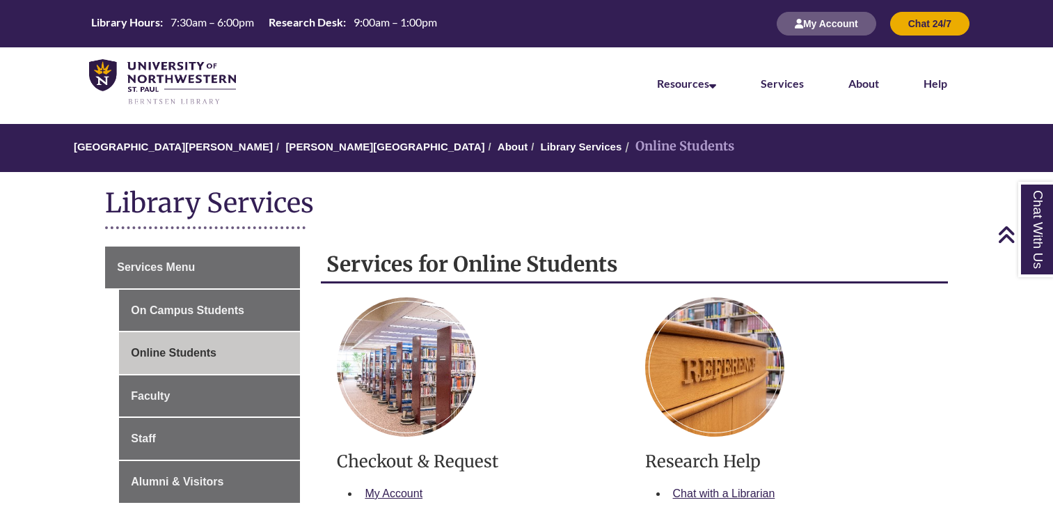
scroll to position [334, 0]
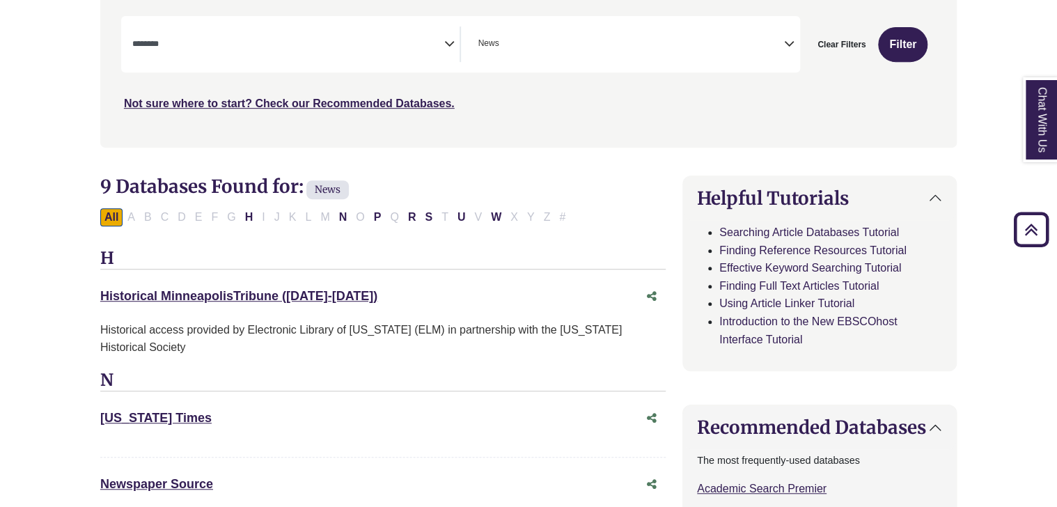
scroll to position [291, 0]
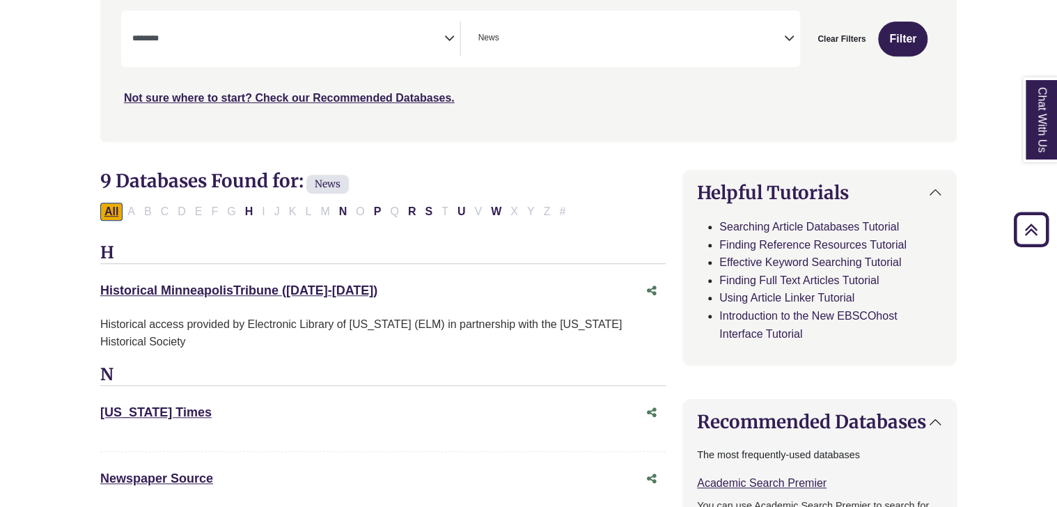
click at [114, 217] on button "All" at bounding box center [111, 212] width 22 height 18
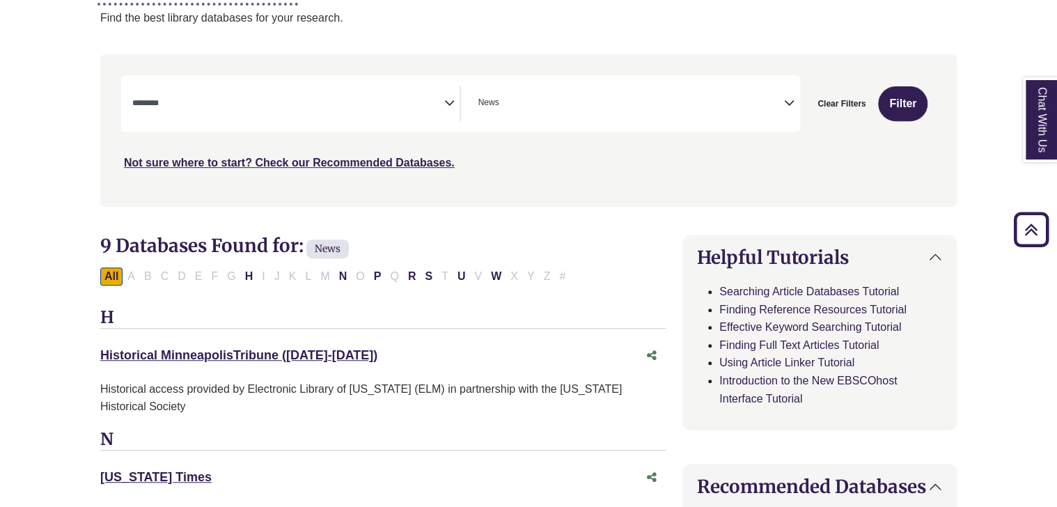
scroll to position [219, 0]
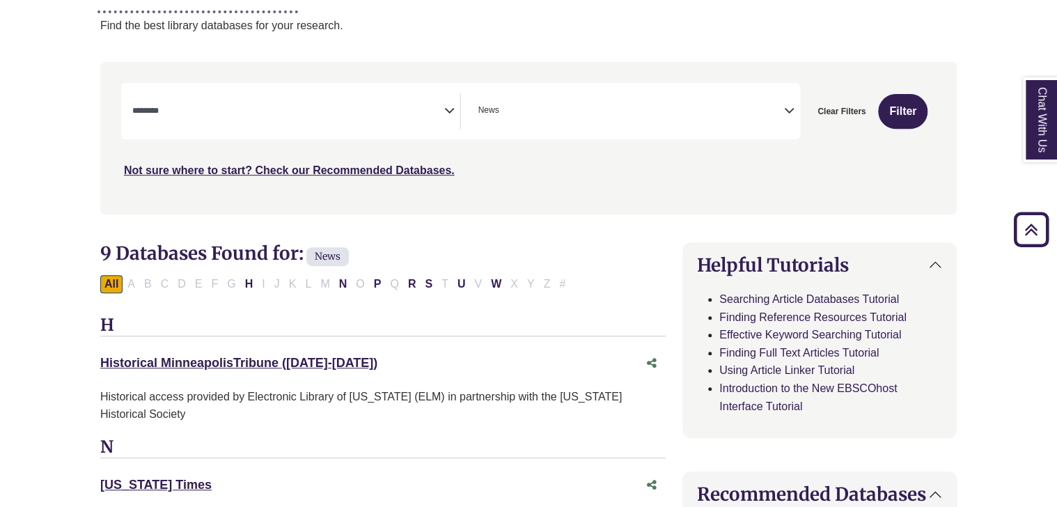
click at [842, 108] on button "Clear Filters" at bounding box center [841, 111] width 66 height 35
select select "Database Subject Filter"
select select "Database Types Filter"
select select "Database Subject Filter"
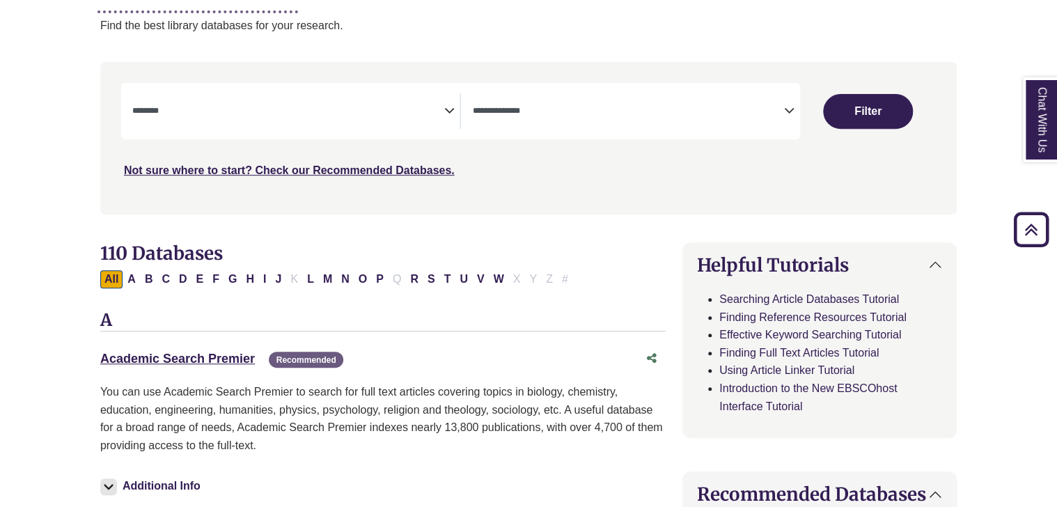
scroll to position [81, 0]
click at [631, 113] on textarea "Search" at bounding box center [628, 112] width 312 height 11
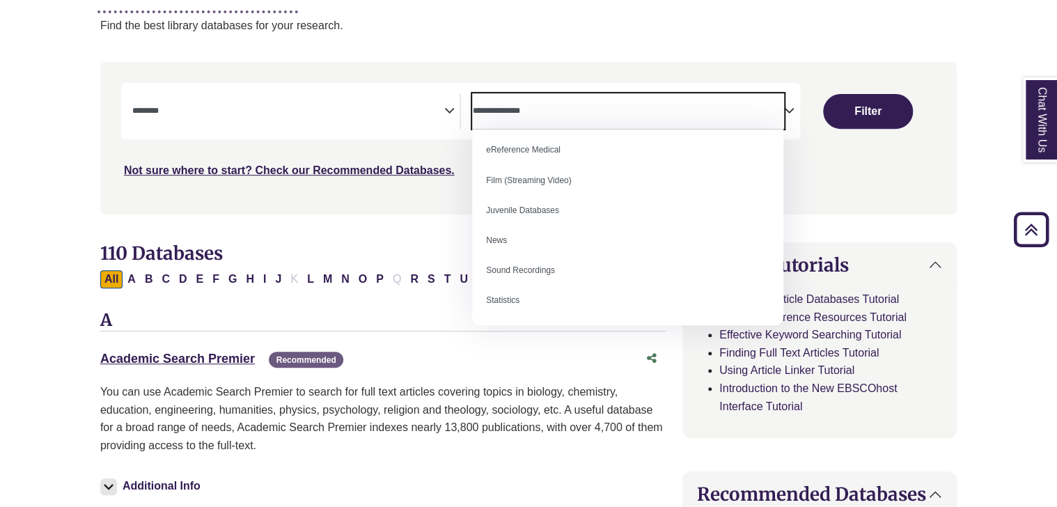
scroll to position [96, 0]
select select "*****"
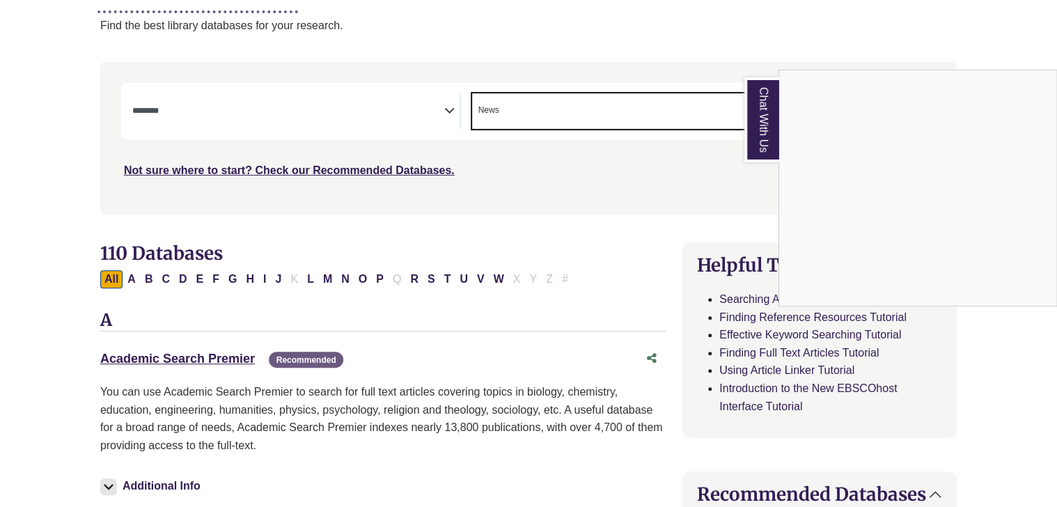
click at [699, 222] on div "Chat With Us" at bounding box center [528, 253] width 1057 height 507
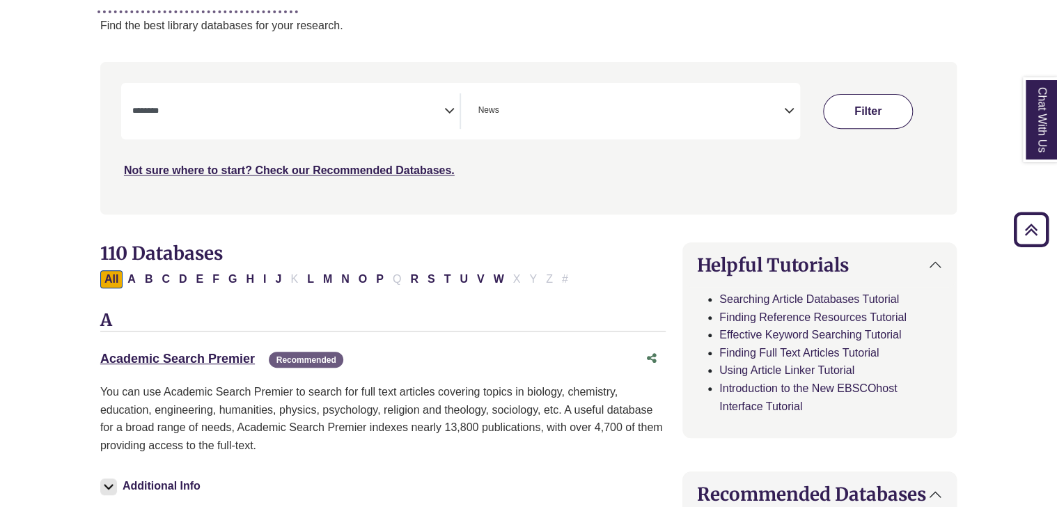
click at [875, 111] on button "Filter" at bounding box center [867, 111] width 89 height 35
select select "Database Subject Filter"
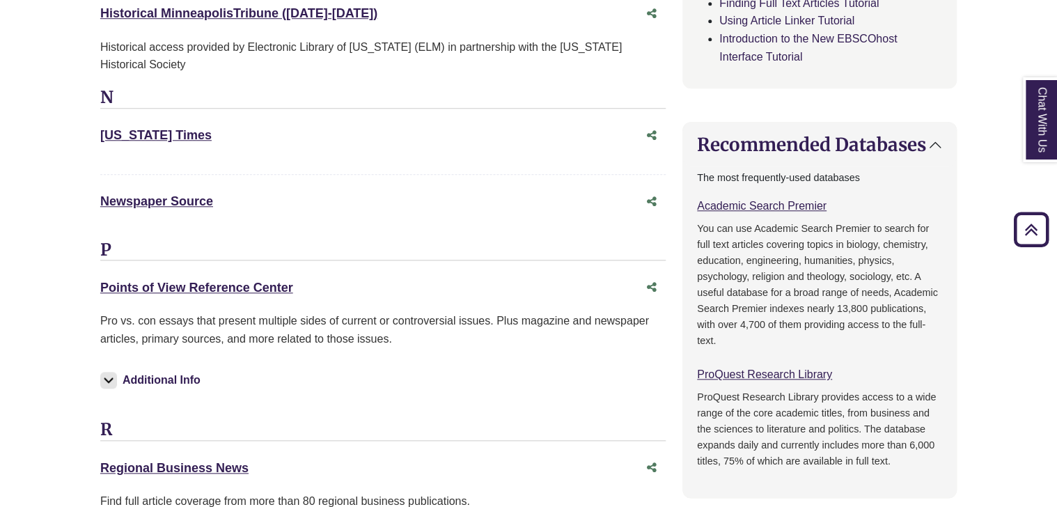
scroll to position [560, 0]
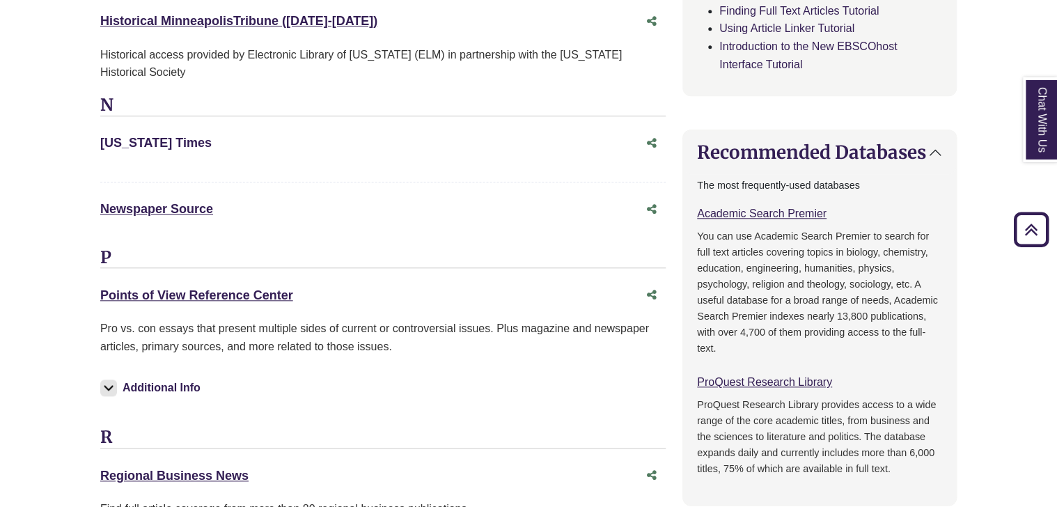
click at [129, 139] on link "[US_STATE] Times This link opens in a new window" at bounding box center [155, 143] width 111 height 14
